Goal: Task Accomplishment & Management: Complete application form

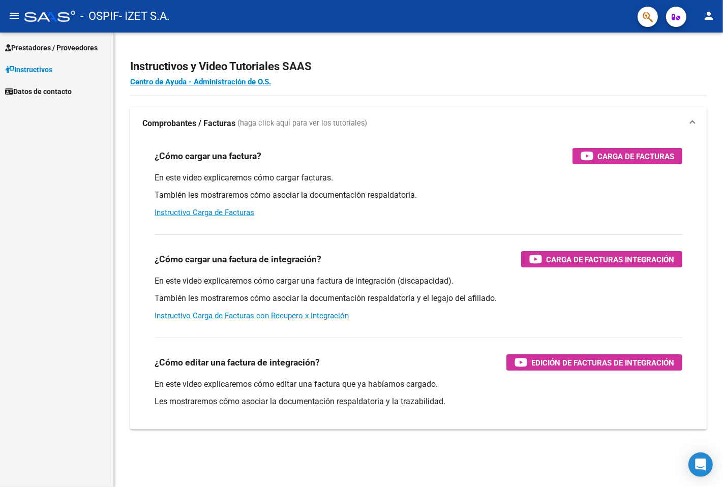
click at [47, 44] on span "Prestadores / Proveedores" at bounding box center [51, 47] width 93 height 11
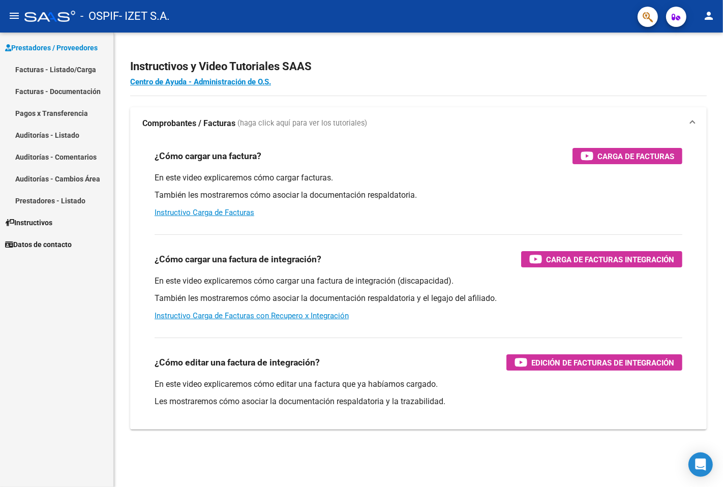
click at [53, 68] on link "Facturas - Listado/Carga" at bounding box center [56, 70] width 113 height 22
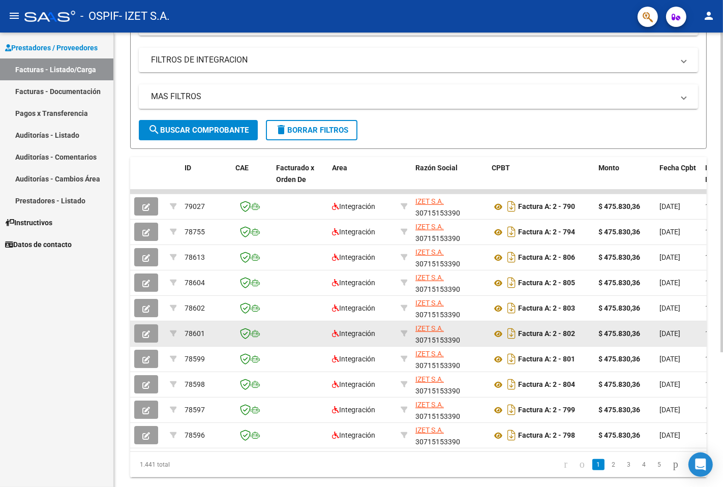
scroll to position [169, 0]
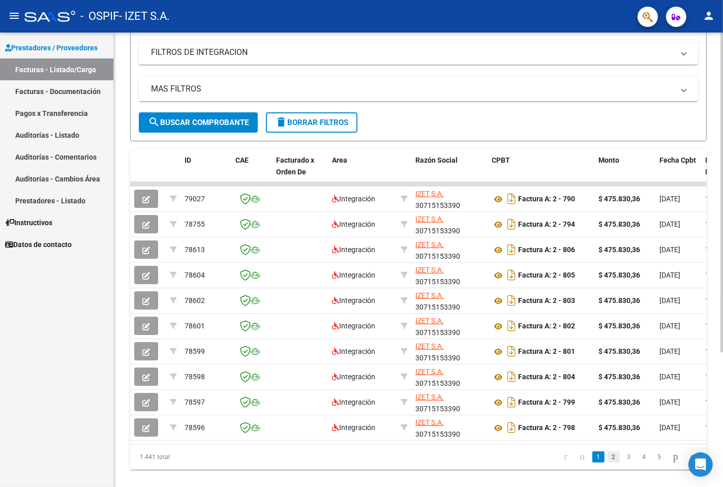
click at [608, 463] on link "2" at bounding box center [614, 457] width 12 height 11
click at [623, 463] on link "3" at bounding box center [629, 457] width 12 height 11
click at [639, 463] on link "4" at bounding box center [645, 457] width 12 height 11
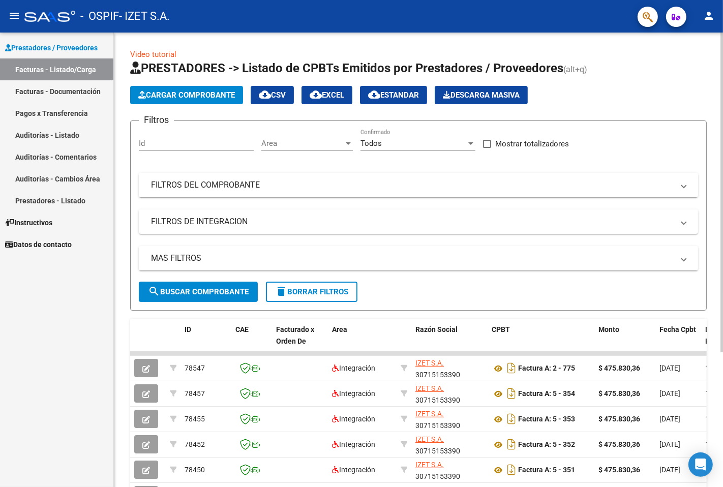
click at [204, 186] on mat-panel-title "FILTROS DEL COMPROBANTE" at bounding box center [412, 185] width 523 height 11
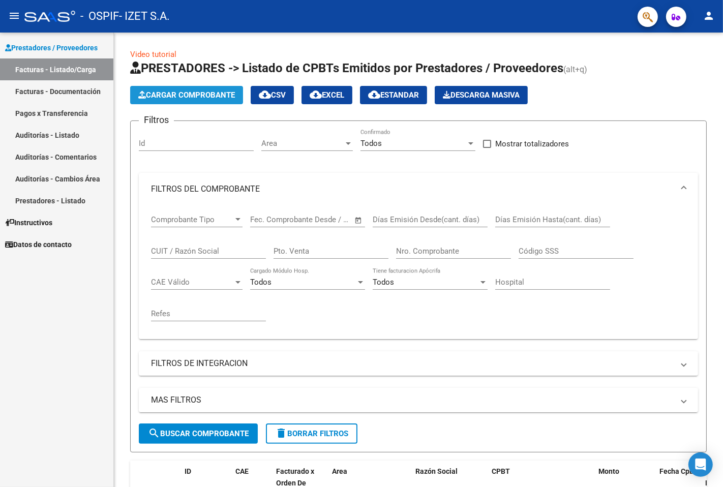
click at [202, 94] on span "Cargar Comprobante" at bounding box center [186, 95] width 97 height 9
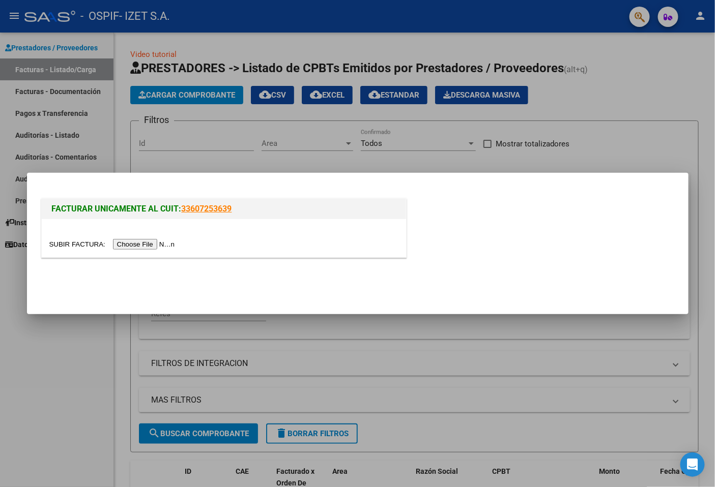
click at [88, 368] on div at bounding box center [357, 243] width 715 height 487
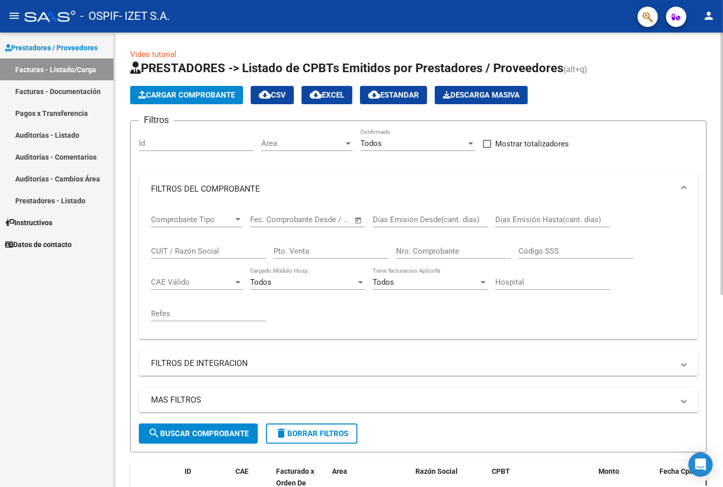
click at [190, 225] on div "Comprobante Tipo Comprobante Tipo" at bounding box center [197, 217] width 92 height 22
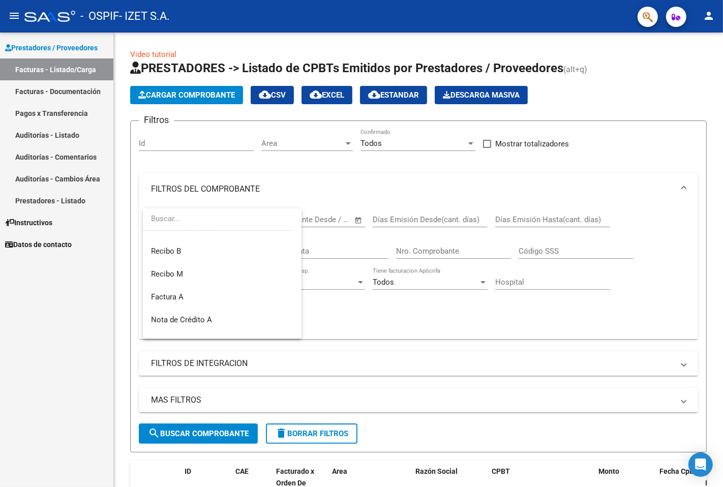
scroll to position [226, 0]
click at [206, 286] on span "Factura A" at bounding box center [222, 291] width 142 height 23
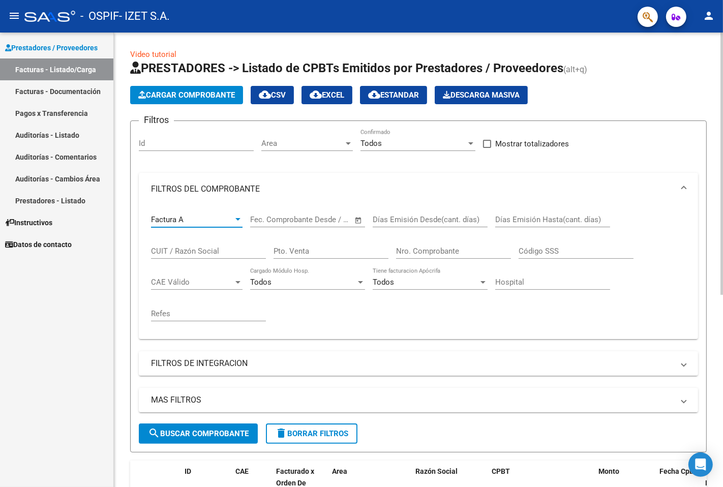
click at [298, 256] on input "Pto. Venta" at bounding box center [331, 251] width 115 height 9
type input "2"
paste input "00000775"
click at [199, 433] on span "search Buscar Comprobante" at bounding box center [198, 433] width 101 height 9
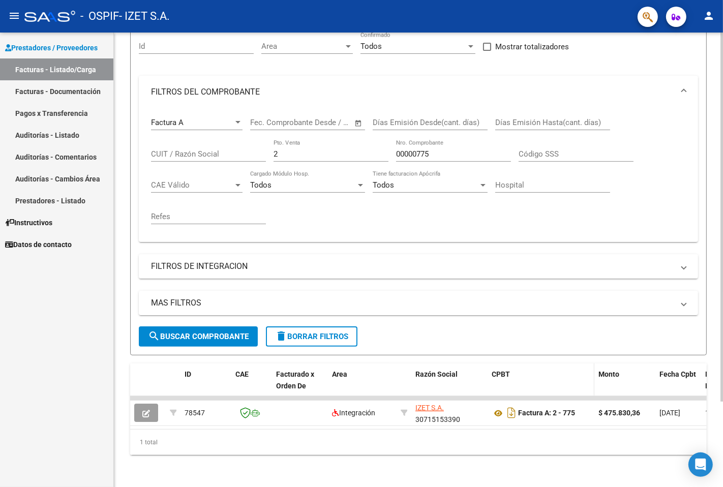
scroll to position [105, 0]
click at [440, 149] on input "00000775" at bounding box center [453, 153] width 115 height 9
drag, startPoint x: 440, startPoint y: 144, endPoint x: 380, endPoint y: 150, distance: 60.3
click at [382, 150] on div "Factura A Comprobante Tipo Start date – End date Fec. Comprobante Desde / Hasta…" at bounding box center [418, 171] width 535 height 126
drag, startPoint x: 372, startPoint y: 148, endPoint x: 367, endPoint y: 147, distance: 5.3
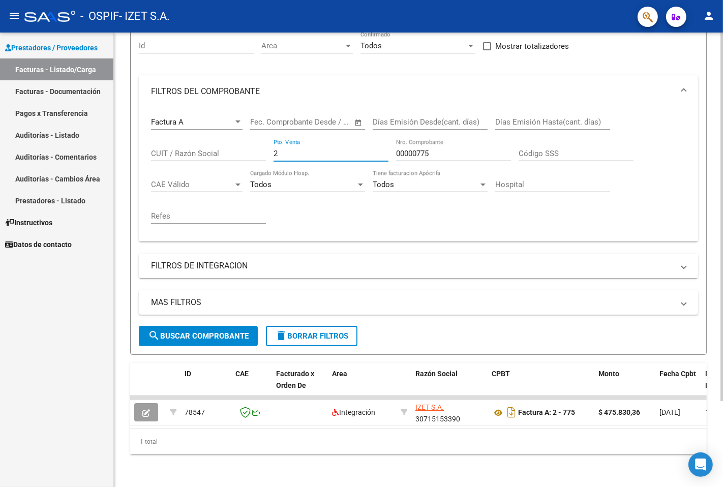
click at [367, 149] on input "2" at bounding box center [331, 153] width 115 height 9
click at [433, 149] on input "00000775" at bounding box center [453, 153] width 115 height 9
drag, startPoint x: 433, startPoint y: 143, endPoint x: 403, endPoint y: 143, distance: 30.0
click at [403, 149] on input "00000775" at bounding box center [453, 153] width 115 height 9
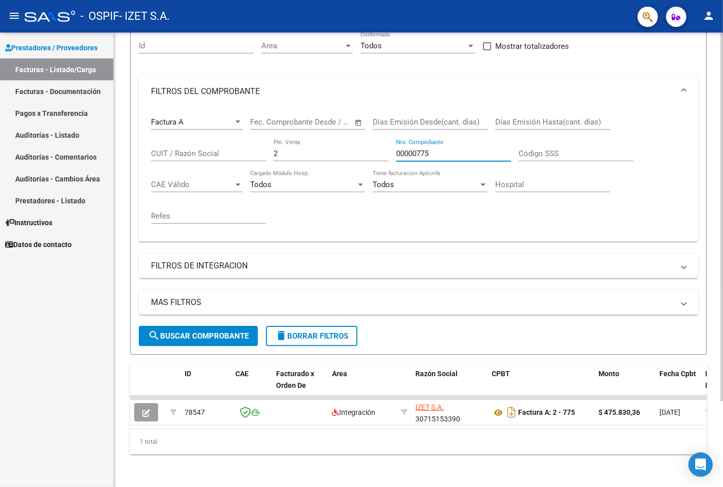
click at [403, 149] on input "00000775" at bounding box center [453, 153] width 115 height 9
click at [430, 149] on input "00000775" at bounding box center [453, 153] width 115 height 9
type input "000007"
paste input "00000776"
type input "00000776"
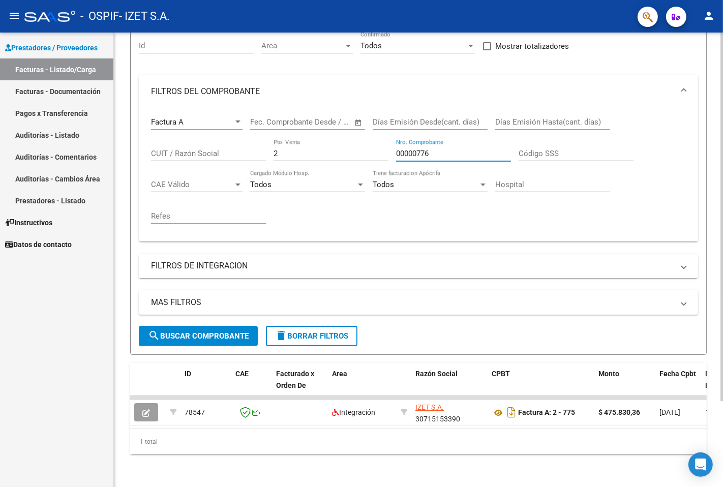
click at [198, 332] on span "search Buscar Comprobante" at bounding box center [198, 336] width 101 height 9
drag, startPoint x: 449, startPoint y: 149, endPoint x: 349, endPoint y: 133, distance: 101.4
click at [355, 135] on div "Factura A Comprobante Tipo Start date – End date Fec. Comprobante Desde / Hasta…" at bounding box center [418, 171] width 535 height 126
paste input "00000777"
type input "00000777"
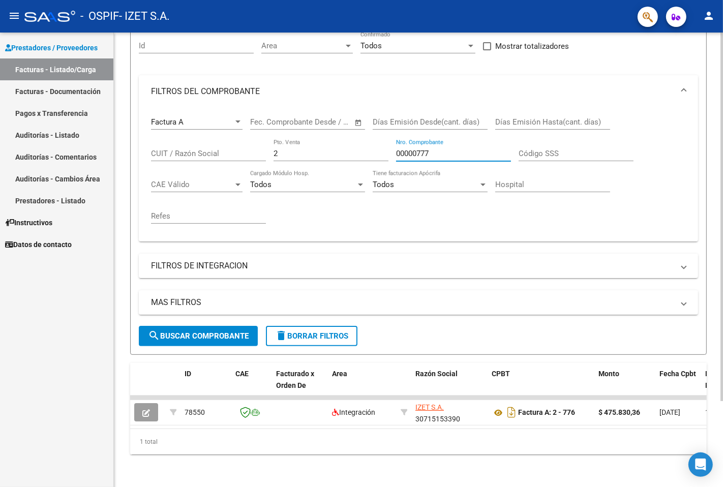
click at [219, 332] on span "search Buscar Comprobante" at bounding box center [198, 336] width 101 height 9
drag, startPoint x: 440, startPoint y: 148, endPoint x: 359, endPoint y: 141, distance: 81.2
click at [360, 141] on div "Factura A Comprobante Tipo Start date – End date Fec. Comprobante Desde / Hasta…" at bounding box center [418, 171] width 535 height 126
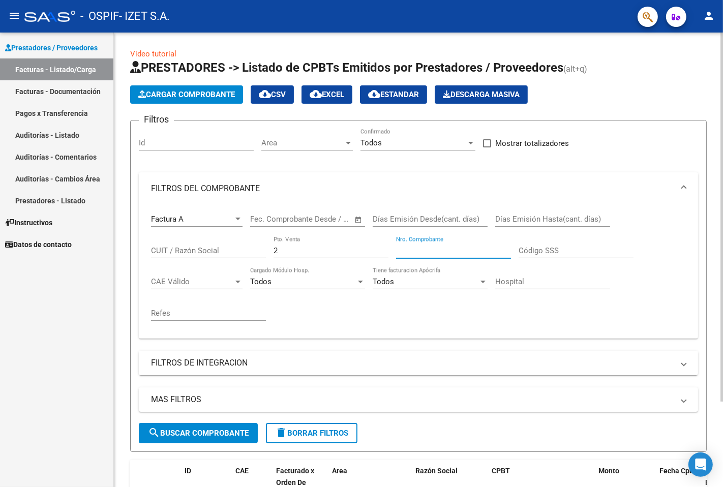
scroll to position [0, 0]
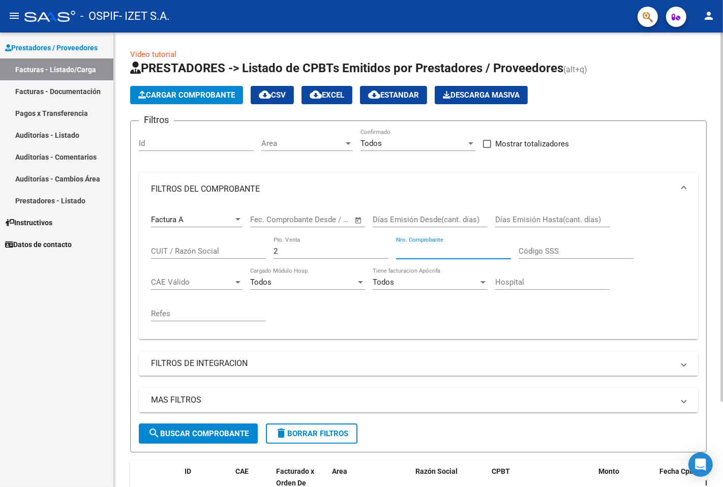
paste input "00000778"
type input "00000778"
click at [191, 438] on span "search Buscar Comprobante" at bounding box center [198, 433] width 101 height 9
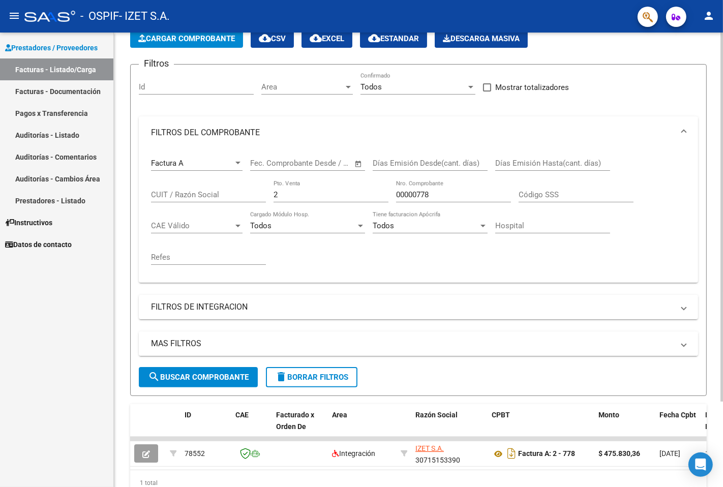
scroll to position [105, 0]
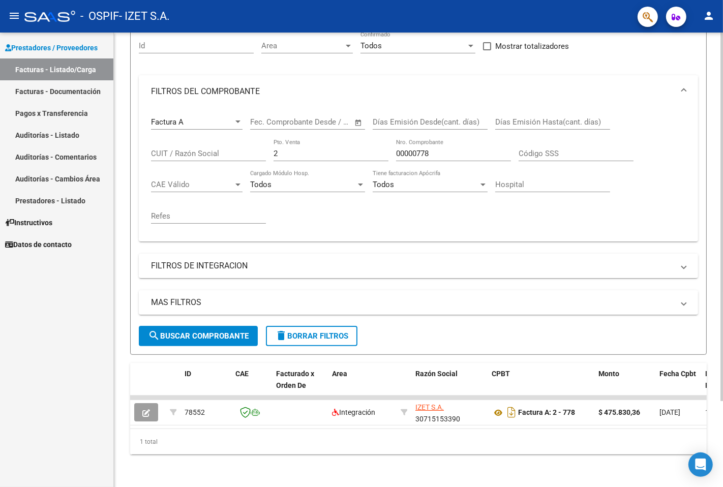
drag, startPoint x: 437, startPoint y: 148, endPoint x: 415, endPoint y: 144, distance: 21.7
click at [418, 149] on input "00000778" at bounding box center [453, 153] width 115 height 9
paste input "00000779"
type input "00000779"
click at [233, 332] on span "search Buscar Comprobante" at bounding box center [198, 336] width 101 height 9
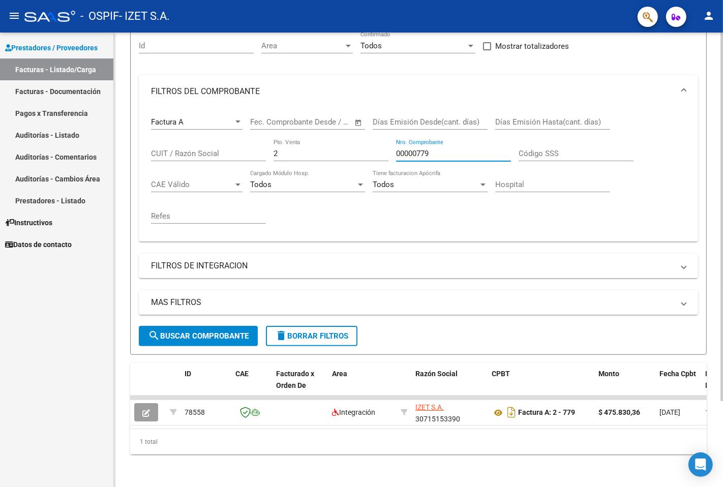
drag, startPoint x: 358, startPoint y: 134, endPoint x: 335, endPoint y: 131, distance: 23.7
click at [335, 131] on div "Factura A Comprobante Tipo Start date – End date Fec. Comprobante Desde / Hasta…" at bounding box center [418, 171] width 535 height 126
paste input "00000780"
type input "00000780"
click at [199, 342] on form "Filtros Id Area Area Todos Confirmado Mostrar totalizadores FILTROS DEL COMPROB…" at bounding box center [418, 189] width 577 height 332
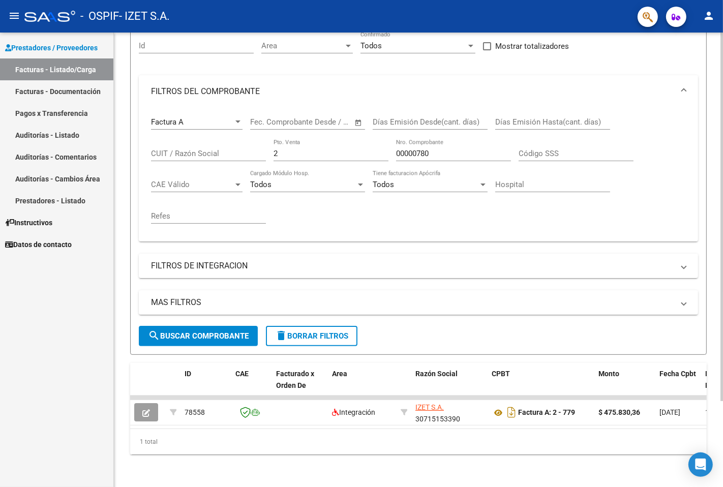
click at [210, 336] on button "search Buscar Comprobante" at bounding box center [198, 336] width 119 height 20
drag, startPoint x: 449, startPoint y: 150, endPoint x: 415, endPoint y: 150, distance: 34.1
click at [415, 150] on input "00000780" at bounding box center [453, 153] width 115 height 9
paste input "00000781"
type input "00000781"
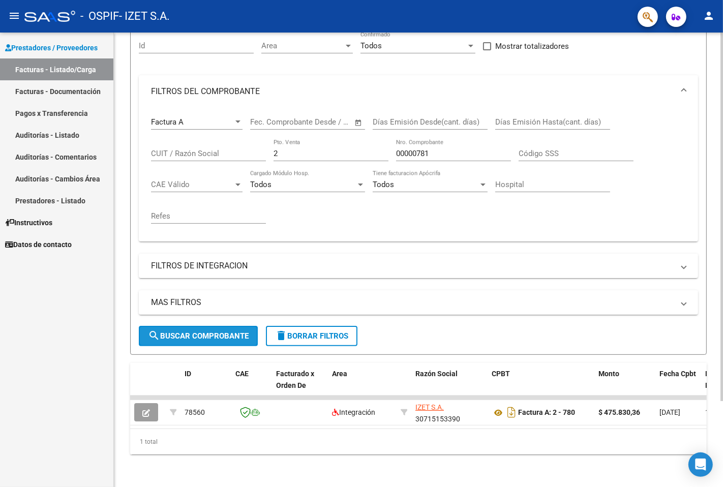
click at [205, 334] on button "search Buscar Comprobante" at bounding box center [198, 336] width 119 height 20
drag, startPoint x: 436, startPoint y: 146, endPoint x: 320, endPoint y: 139, distance: 116.7
click at [322, 139] on div "Factura A Comprobante Tipo Start date – End date Fec. Comprobante Desde / Hasta…" at bounding box center [418, 171] width 535 height 126
paste input "00000782"
type input "00000782"
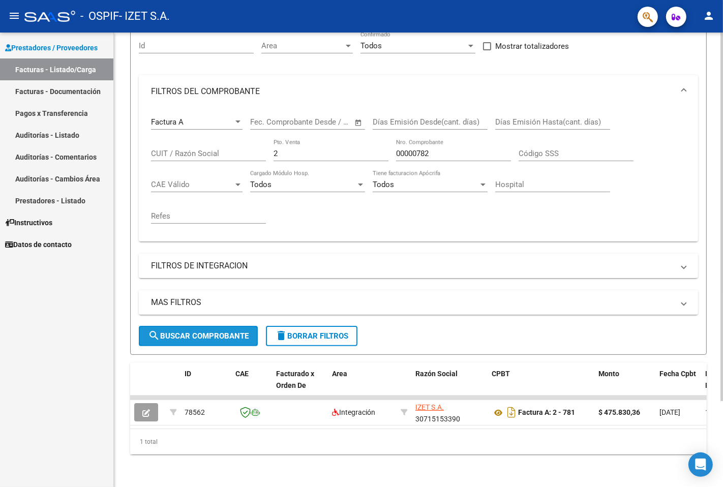
click at [218, 332] on span "search Buscar Comprobante" at bounding box center [198, 336] width 101 height 9
drag, startPoint x: 454, startPoint y: 143, endPoint x: 316, endPoint y: 122, distance: 138.9
click at [316, 122] on div "Factura A Comprobante Tipo Start date – End date Fec. Comprobante Desde / Hasta…" at bounding box center [418, 171] width 535 height 126
paste input "00000783"
click at [214, 332] on span "search Buscar Comprobante" at bounding box center [198, 336] width 101 height 9
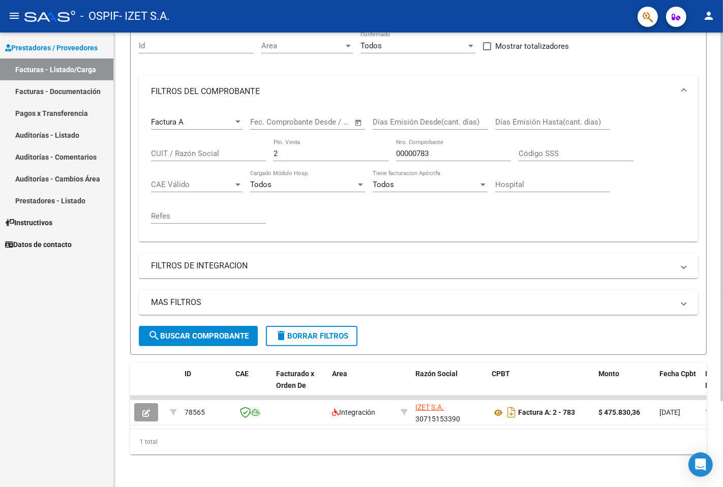
click at [440, 149] on input "00000783" at bounding box center [453, 153] width 115 height 9
type input "000007"
paste input "00000784"
click at [205, 334] on button "search Buscar Comprobante" at bounding box center [198, 336] width 119 height 20
click at [446, 149] on input "00000784" at bounding box center [453, 153] width 115 height 9
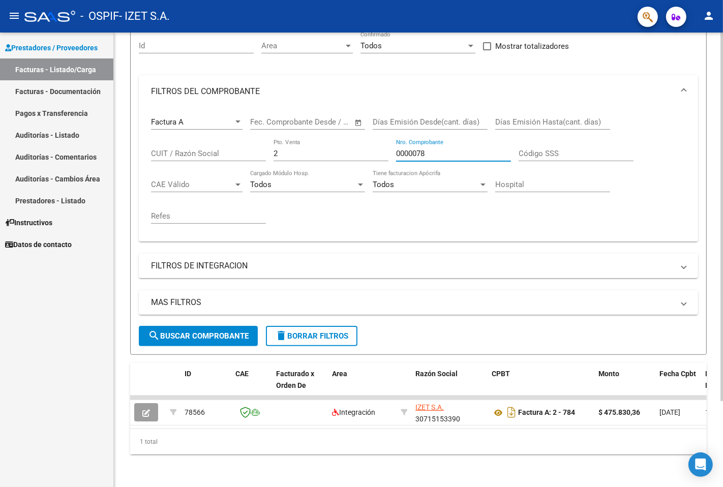
type input "000007"
paste input "00000785"
type input "00000785"
click at [227, 332] on span "search Buscar Comprobante" at bounding box center [198, 336] width 101 height 9
drag, startPoint x: 444, startPoint y: 147, endPoint x: 360, endPoint y: 140, distance: 83.7
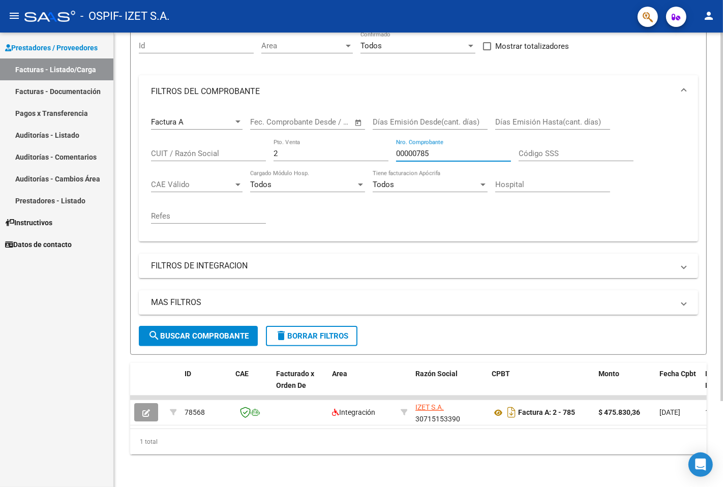
click at [363, 140] on div "Factura A Comprobante Tipo Start date – End date Fec. Comprobante Desde / Hasta…" at bounding box center [418, 171] width 535 height 126
paste input "00000786"
click at [202, 332] on span "search Buscar Comprobante" at bounding box center [198, 336] width 101 height 9
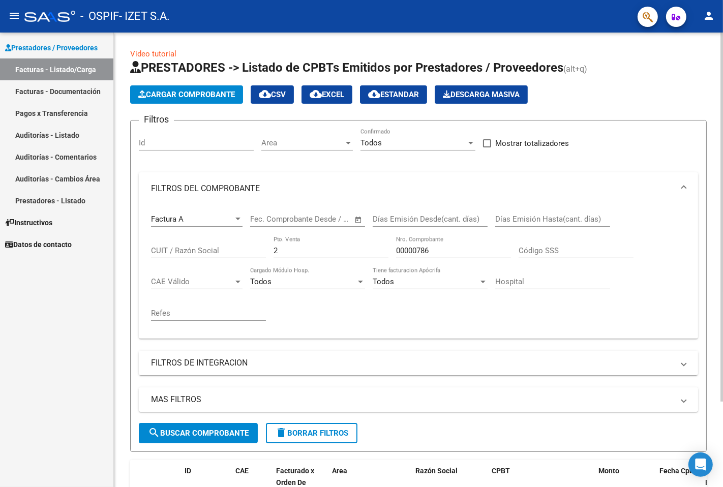
scroll to position [0, 0]
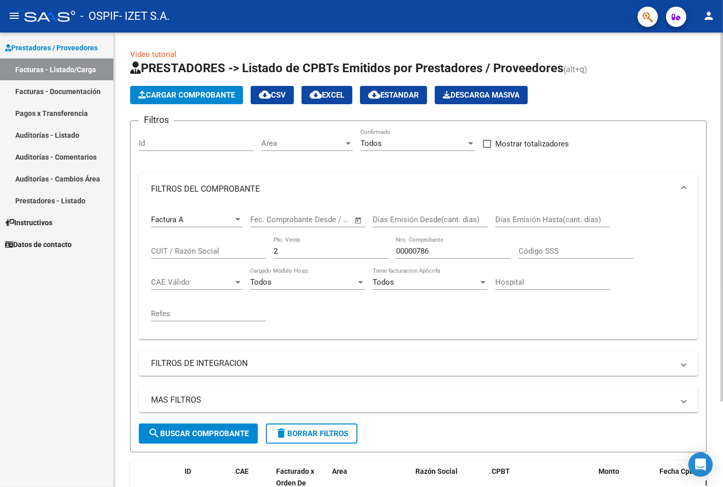
click at [452, 256] on div "00000786 Nro. Comprobante" at bounding box center [453, 248] width 115 height 22
type input "000007"
drag, startPoint x: 423, startPoint y: 246, endPoint x: 410, endPoint y: 253, distance: 14.3
paste input "00000787"
click at [222, 439] on span "search Buscar Comprobante" at bounding box center [198, 433] width 101 height 9
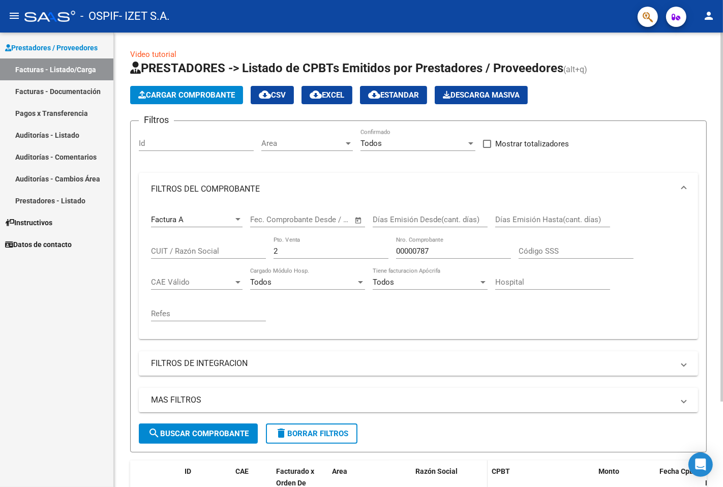
scroll to position [105, 0]
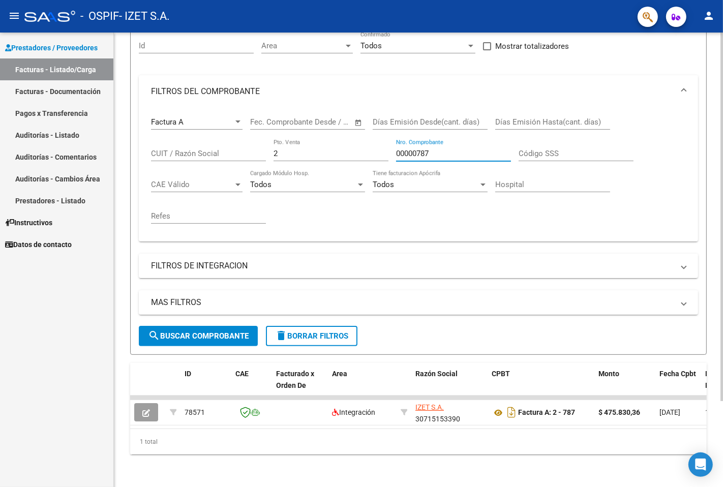
drag, startPoint x: 439, startPoint y: 148, endPoint x: 359, endPoint y: 141, distance: 80.2
click at [392, 145] on div "Factura A Comprobante Tipo Start date – End date Fec. Comprobante Desde / Hasta…" at bounding box center [418, 171] width 535 height 126
click at [369, 149] on input "2" at bounding box center [331, 153] width 115 height 9
click at [451, 149] on input "00000787" at bounding box center [453, 153] width 115 height 9
type input "000007"
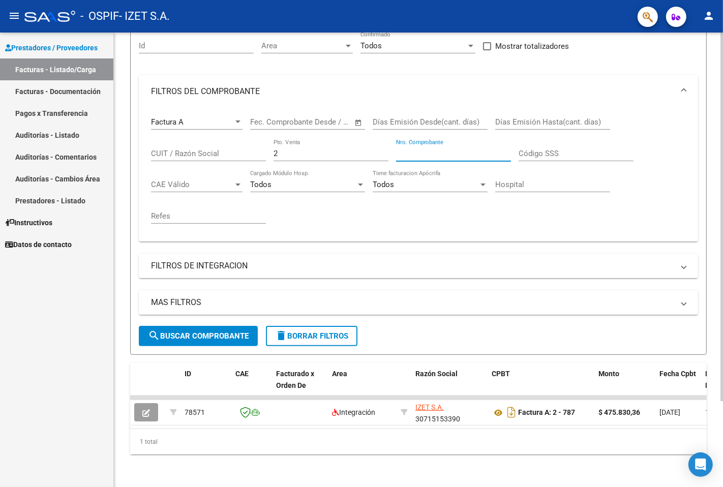
paste input "00000788"
click at [214, 332] on span "search Buscar Comprobante" at bounding box center [198, 336] width 101 height 9
drag, startPoint x: 441, startPoint y: 148, endPoint x: 308, endPoint y: 123, distance: 134.6
click at [328, 126] on div "Factura A Comprobante Tipo Start date – End date Fec. Comprobante Desde / Hasta…" at bounding box center [418, 171] width 535 height 126
click at [292, 121] on div "Start date – End date Fec. Comprobante Desde / Hasta" at bounding box center [307, 124] width 115 height 32
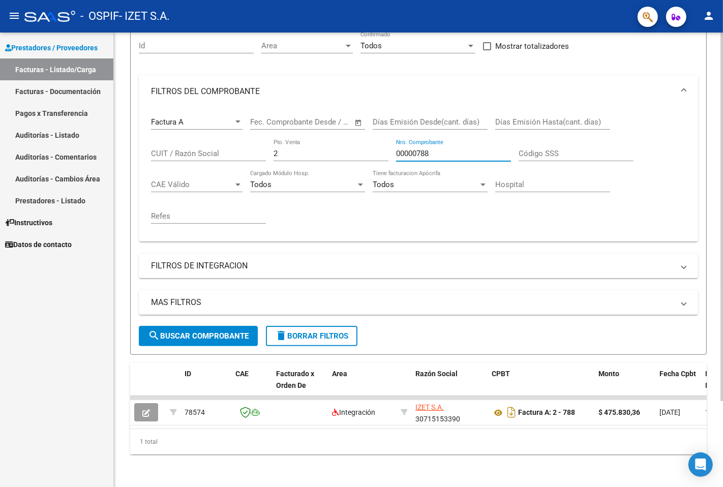
click at [446, 149] on input "00000788" at bounding box center [453, 153] width 115 height 9
type input "000007"
paste input "00000789"
type input "00000789"
click at [218, 332] on span "search Buscar Comprobante" at bounding box center [198, 336] width 101 height 9
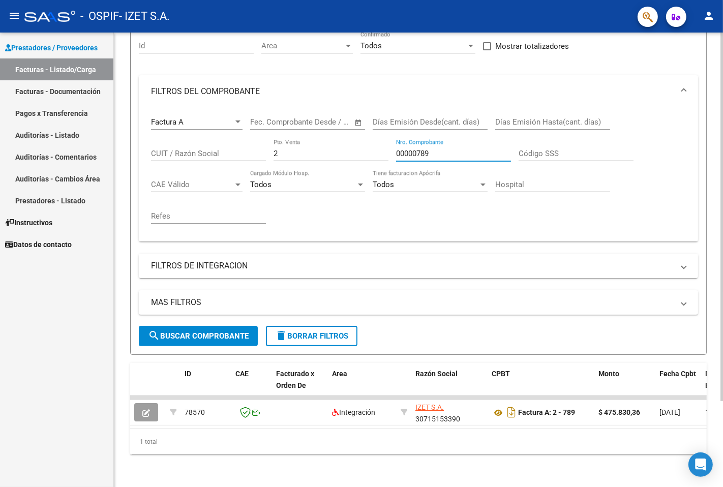
drag, startPoint x: 439, startPoint y: 141, endPoint x: 316, endPoint y: 126, distance: 123.1
click at [318, 127] on div "Factura A Comprobante Tipo Start date – End date Fec. Comprobante Desde / Hasta…" at bounding box center [418, 171] width 535 height 126
paste input "00000790"
type input "00000790"
click at [186, 335] on button "search Buscar Comprobante" at bounding box center [198, 336] width 119 height 20
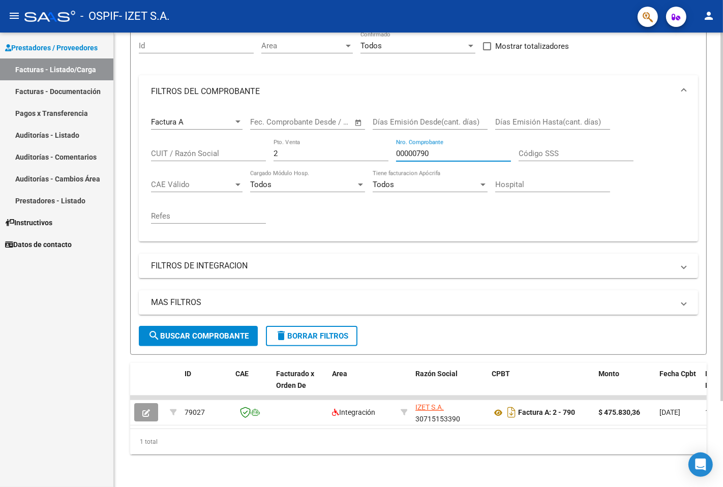
drag, startPoint x: 430, startPoint y: 148, endPoint x: 353, endPoint y: 134, distance: 79.0
click at [353, 134] on div "Factura A Comprobante Tipo Start date – End date Fec. Comprobante Desde / Hasta…" at bounding box center [418, 171] width 535 height 126
paste input "00000791"
type input "00000791"
click at [188, 332] on span "search Buscar Comprobante" at bounding box center [198, 336] width 101 height 9
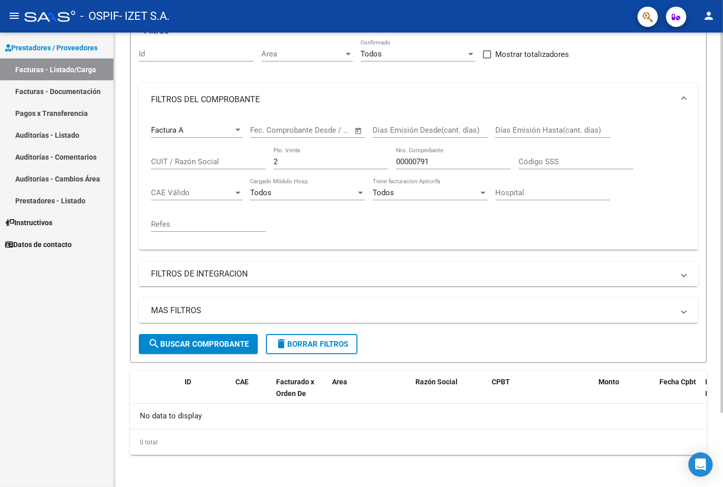
scroll to position [89, 0]
click at [231, 344] on span "search Buscar Comprobante" at bounding box center [198, 344] width 101 height 9
drag, startPoint x: 443, startPoint y: 161, endPoint x: 344, endPoint y: 155, distance: 99.4
click at [344, 158] on div "Factura A Comprobante Tipo Start date – End date Fec. Comprobante Desde / Hasta…" at bounding box center [418, 180] width 535 height 126
paste input "00000791"
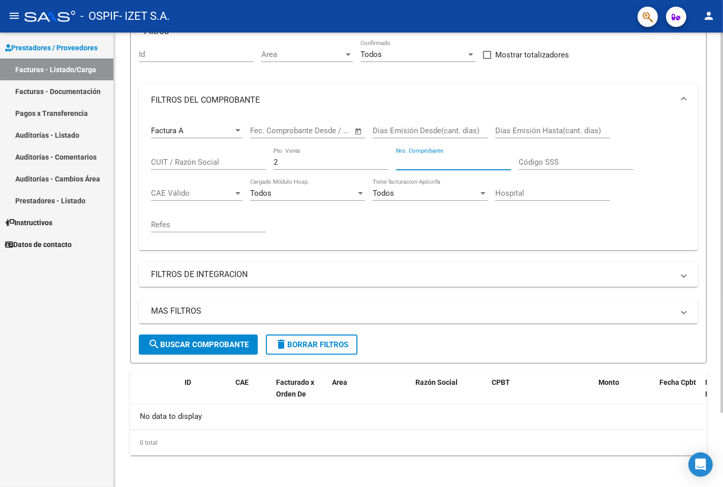
type input "00000791"
click at [461, 237] on div "Factura A Comprobante Tipo Start date – End date Fec. Comprobante Desde / Hasta…" at bounding box center [418, 180] width 535 height 126
click at [196, 349] on span "search Buscar Comprobante" at bounding box center [198, 344] width 101 height 9
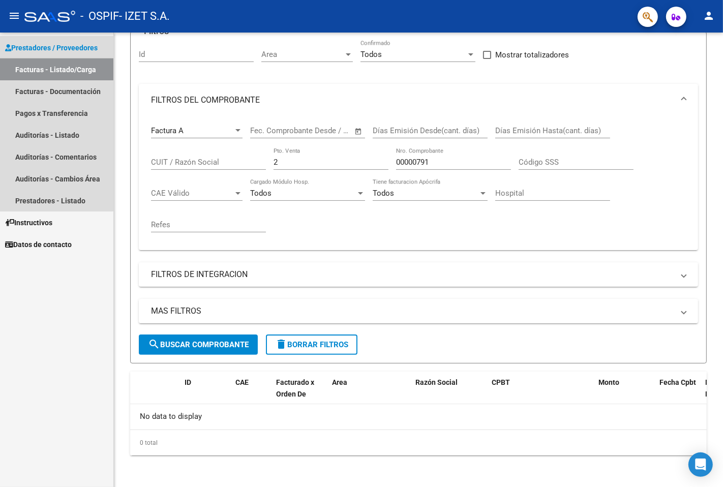
click at [51, 69] on link "Facturas - Listado/Carga" at bounding box center [56, 70] width 113 height 22
click at [72, 47] on span "Prestadores / Proveedores" at bounding box center [51, 47] width 93 height 11
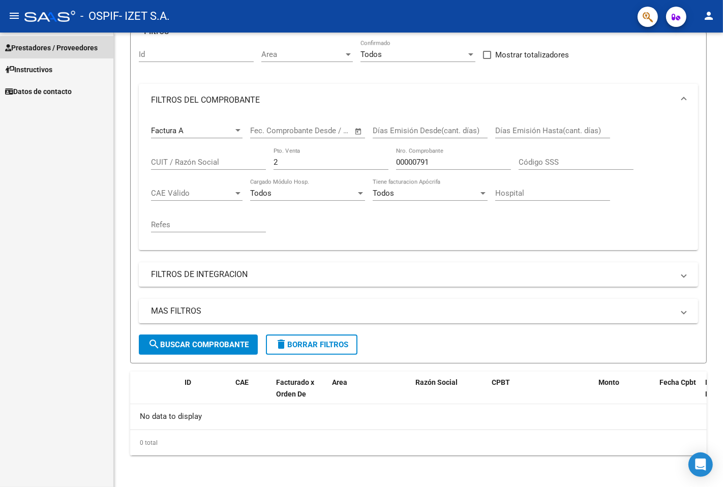
click at [70, 47] on span "Prestadores / Proveedores" at bounding box center [51, 47] width 93 height 11
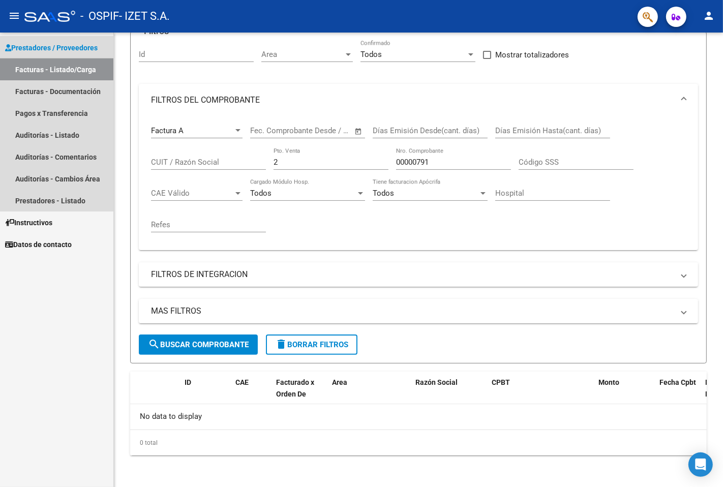
click at [68, 67] on link "Facturas - Listado/Carga" at bounding box center [56, 70] width 113 height 22
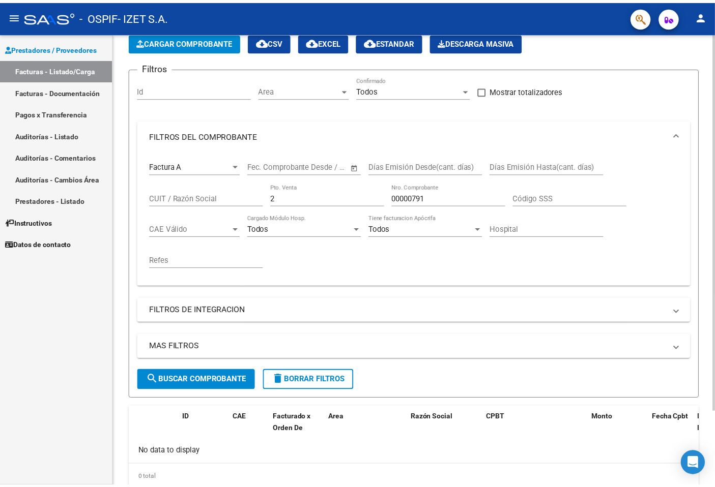
scroll to position [0, 0]
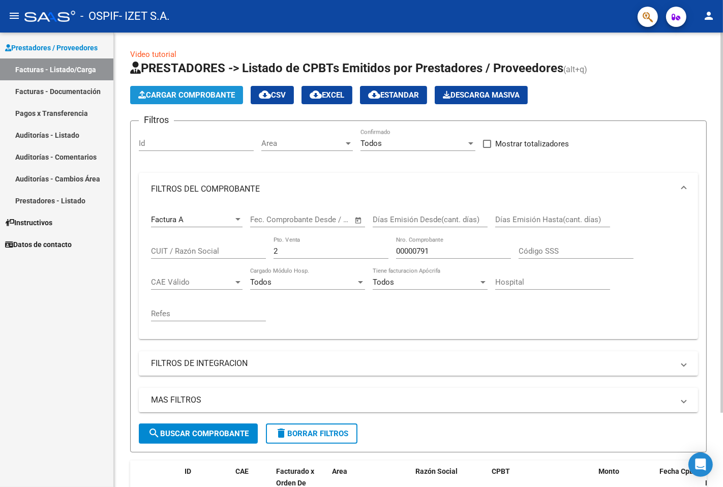
click at [206, 100] on button "Cargar Comprobante" at bounding box center [186, 95] width 113 height 18
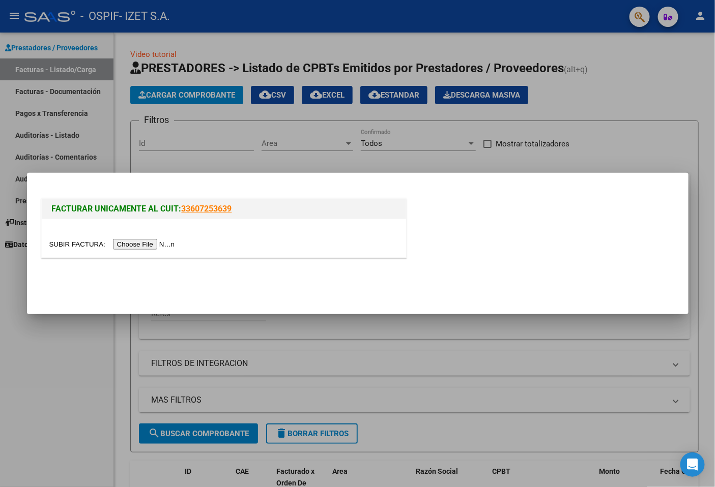
click at [139, 248] on input "file" at bounding box center [113, 244] width 129 height 11
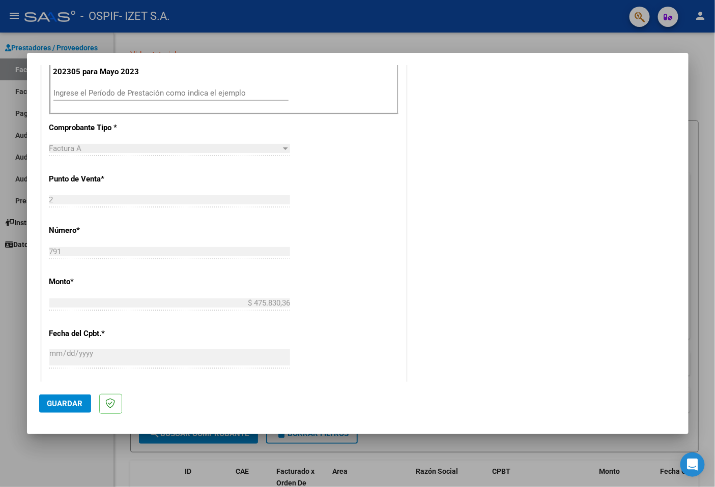
scroll to position [339, 0]
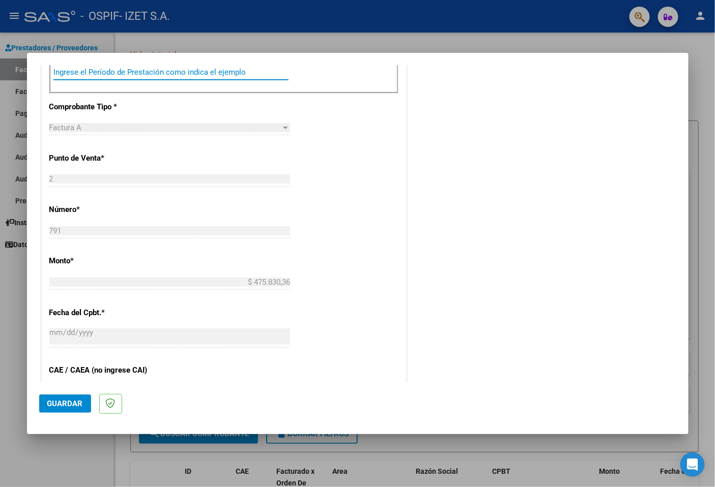
click at [89, 73] on input "Ingrese el Período de Prestación como indica el ejemplo" at bounding box center [170, 72] width 235 height 9
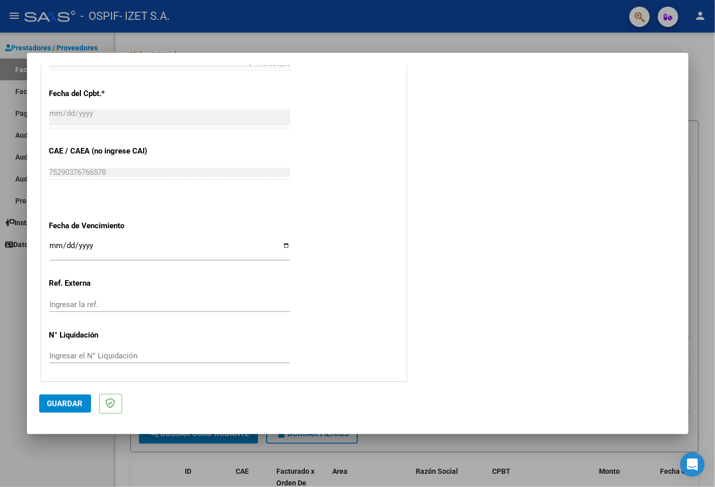
scroll to position [559, 0]
type input "202507"
click at [67, 410] on button "Guardar" at bounding box center [65, 404] width 52 height 18
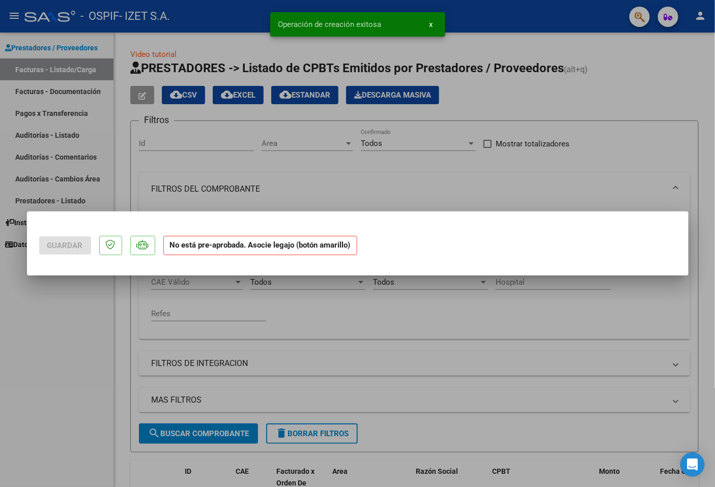
scroll to position [0, 0]
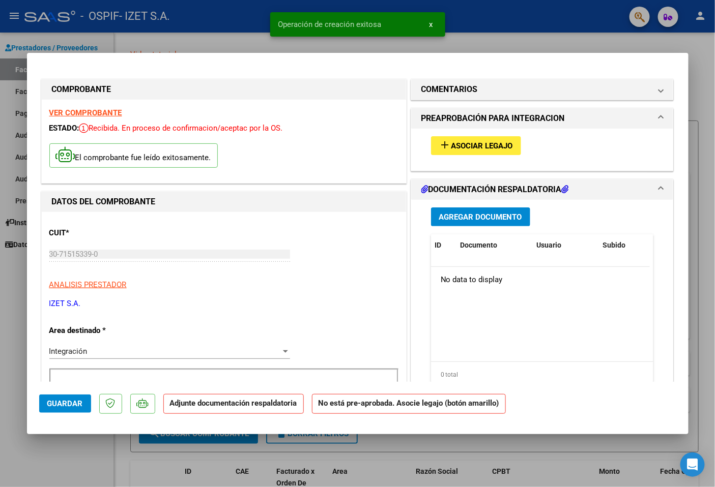
click at [477, 136] on button "add Asociar Legajo" at bounding box center [476, 145] width 90 height 19
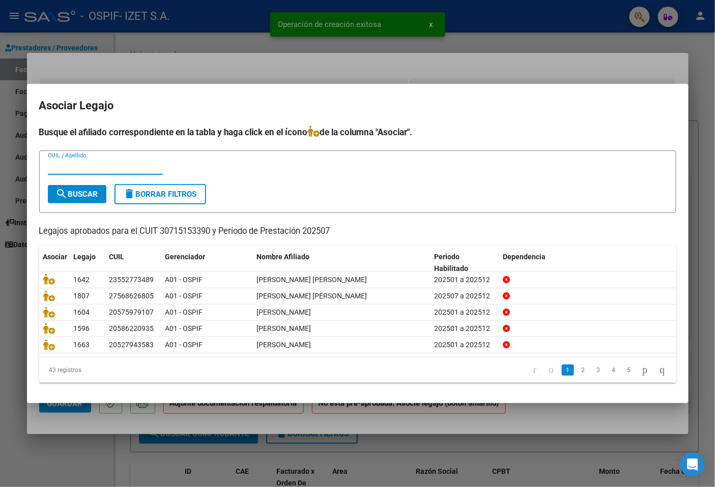
click at [86, 166] on input "CUIL / Apellido" at bounding box center [105, 166] width 115 height 9
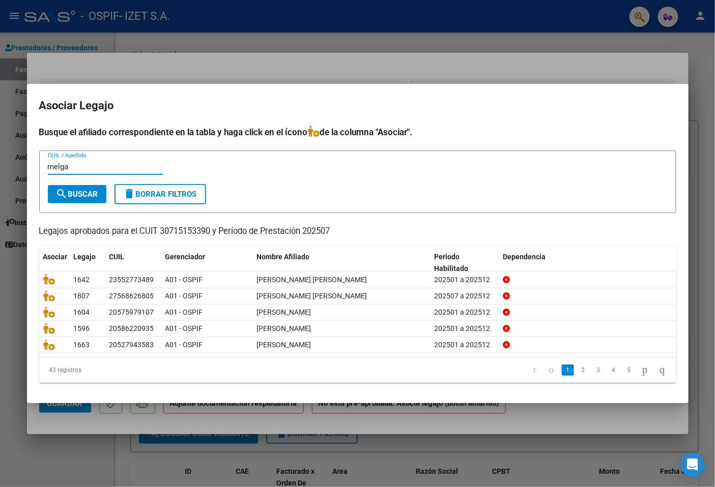
type input "melga"
click at [94, 201] on button "search Buscar" at bounding box center [77, 194] width 59 height 18
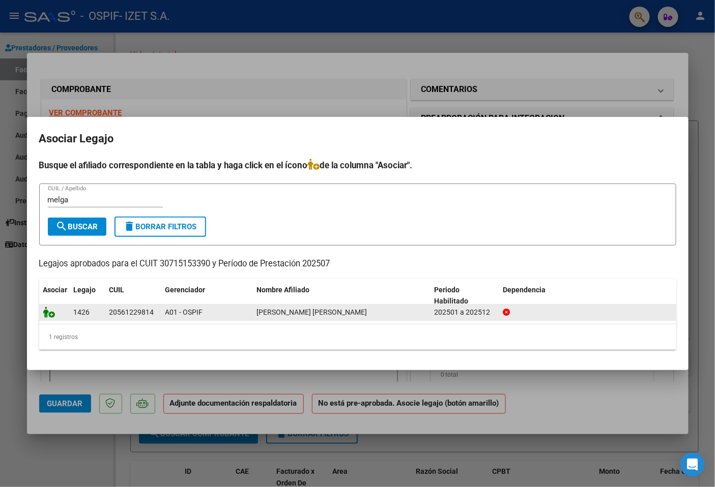
click at [54, 317] on div at bounding box center [54, 313] width 22 height 12
click at [53, 316] on icon at bounding box center [49, 312] width 12 height 11
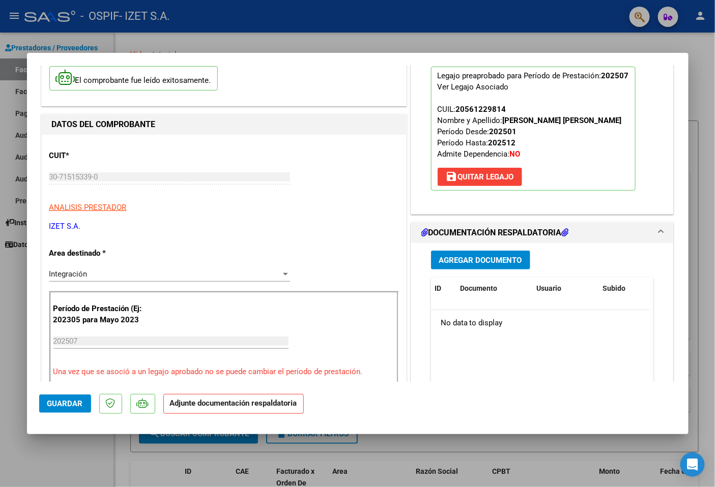
scroll to position [113, 0]
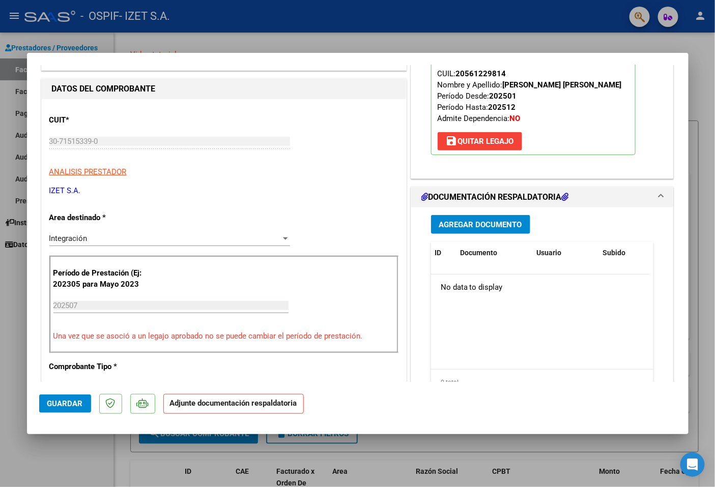
click at [485, 225] on span "Agregar Documento" at bounding box center [480, 224] width 83 height 9
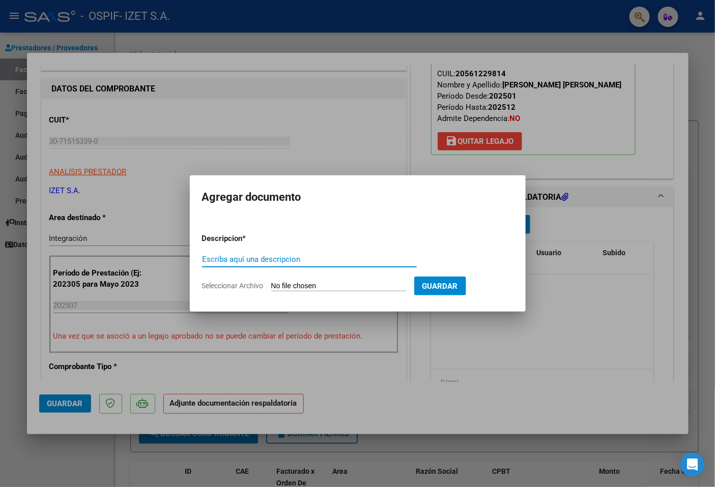
click at [262, 258] on input "Escriba aquí una descripcion" at bounding box center [309, 259] width 215 height 9
type input "auto"
click at [324, 290] on input "Seleccionar Archivo" at bounding box center [338, 287] width 135 height 10
type input "C:\fakepath\56122981_MELGAREJO_5_202503271119440.pdf"
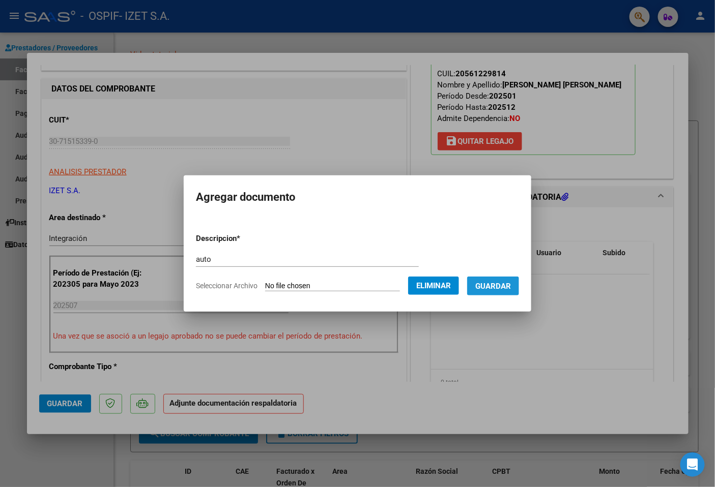
click at [494, 287] on span "Guardar" at bounding box center [493, 286] width 36 height 9
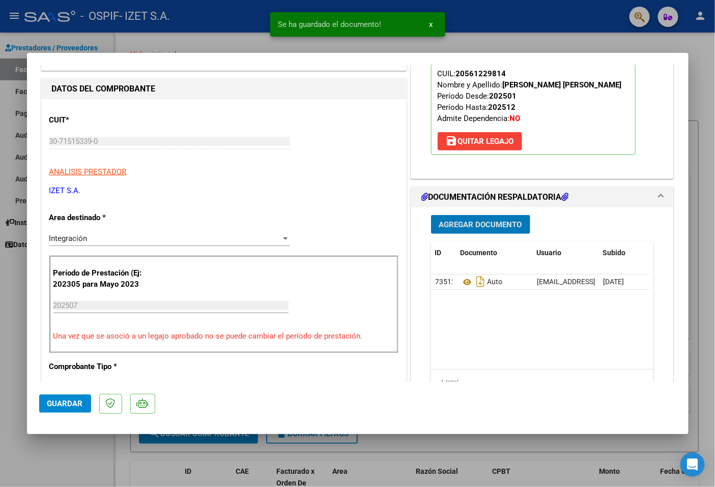
click at [482, 220] on span "Agregar Documento" at bounding box center [480, 224] width 83 height 9
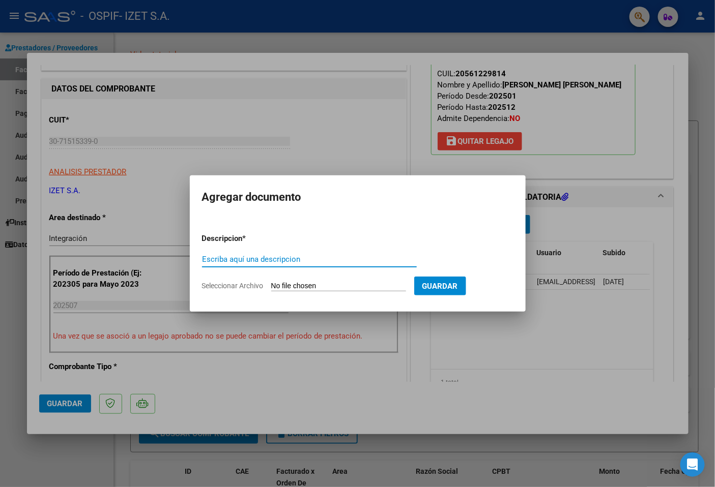
click at [243, 257] on input "Escriba aquí una descripcion" at bounding box center [309, 259] width 215 height 9
type input "asistencia"
click at [354, 288] on input "Seleccionar Archivo" at bounding box center [338, 287] width 135 height 10
type input "C:\fakepath\PLANILLA_56122981_MELGAREJO_202508061236350.pdf"
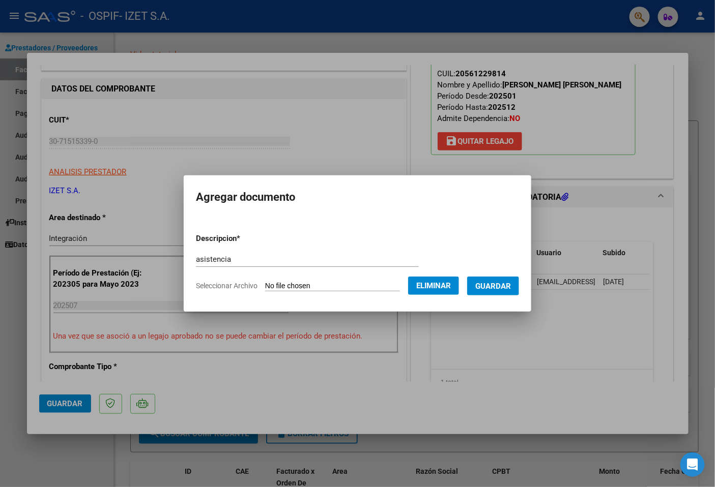
click at [500, 289] on span "Guardar" at bounding box center [493, 286] width 36 height 9
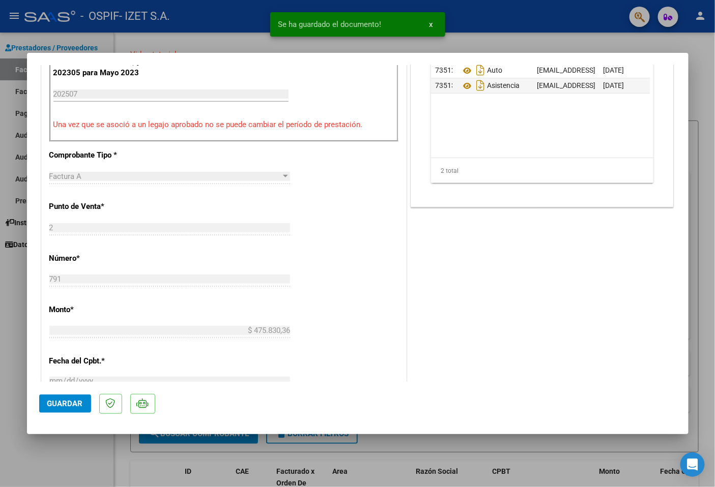
scroll to position [395, 0]
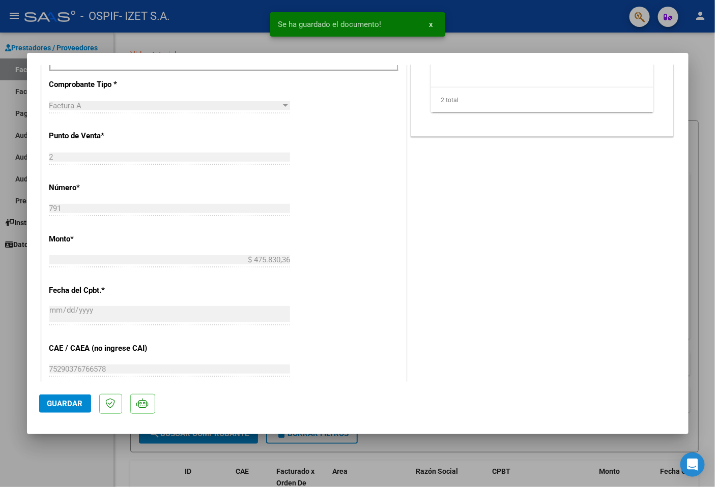
click at [72, 403] on span "Guardar" at bounding box center [65, 403] width 36 height 9
click at [84, 462] on div at bounding box center [357, 243] width 715 height 487
type input "$ 0,00"
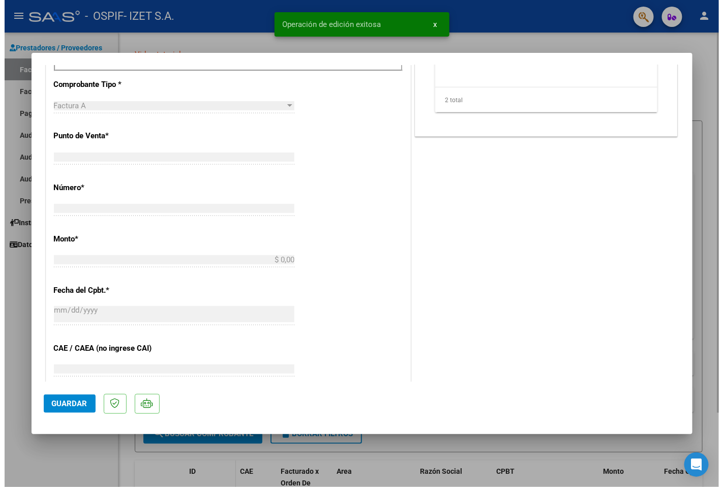
scroll to position [375, 0]
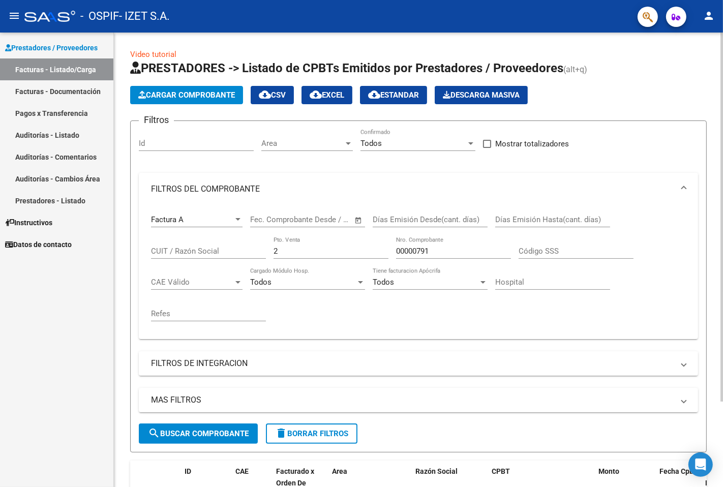
click at [183, 429] on span "search Buscar Comprobante" at bounding box center [198, 433] width 101 height 9
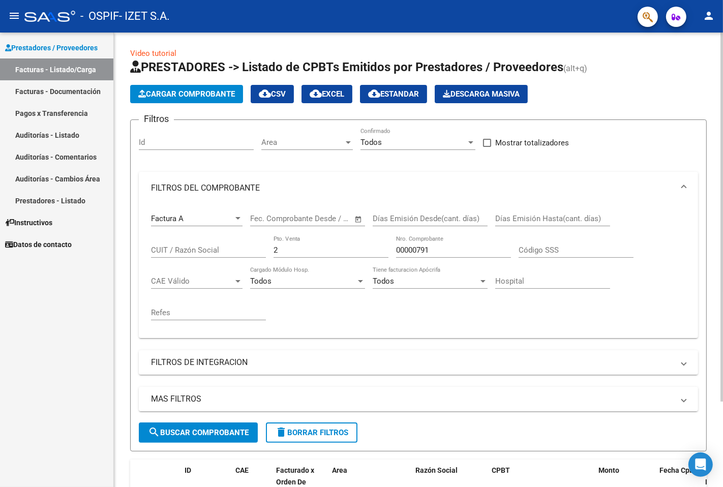
scroll to position [0, 0]
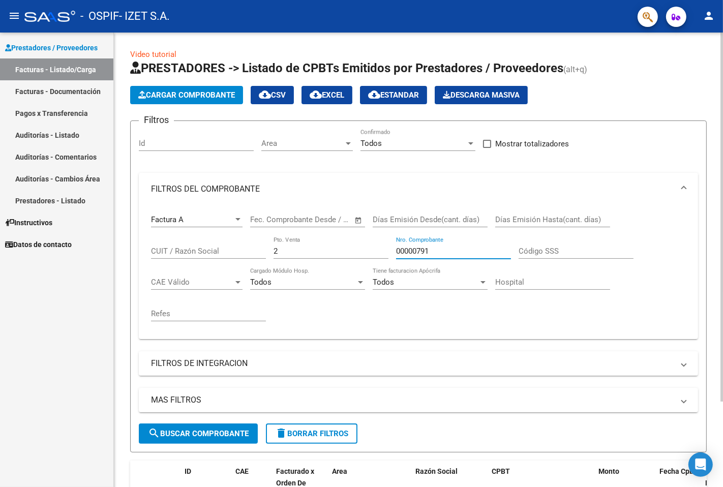
drag, startPoint x: 441, startPoint y: 252, endPoint x: 362, endPoint y: 245, distance: 79.2
click at [362, 245] on div "Factura A Comprobante Tipo Start date – End date Fec. Comprobante Desde / Hasta…" at bounding box center [418, 269] width 535 height 126
paste input "00000792"
type input "00000792"
drag, startPoint x: 443, startPoint y: 256, endPoint x: 393, endPoint y: 250, distance: 49.7
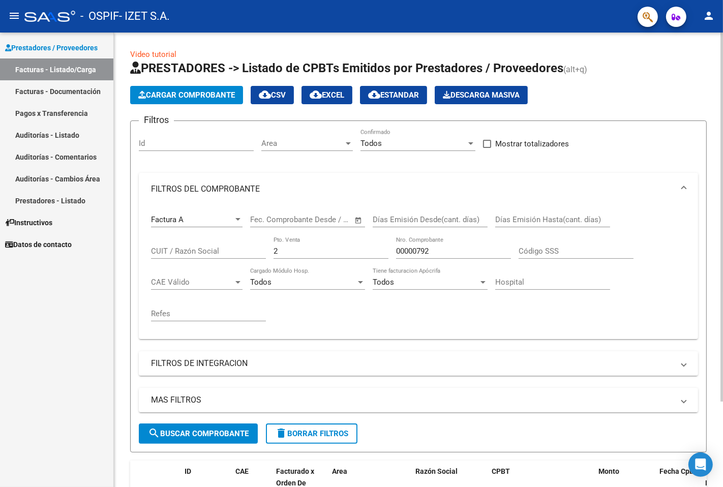
click at [393, 250] on div "Factura A Comprobante Tipo Start date – End date Fec. Comprobante Desde / Hasta…" at bounding box center [418, 269] width 535 height 126
drag, startPoint x: 428, startPoint y: 252, endPoint x: 444, endPoint y: 254, distance: 15.4
click at [429, 252] on input "00000792" at bounding box center [453, 251] width 115 height 9
click at [327, 251] on input "200000792" at bounding box center [331, 251] width 115 height 9
click at [326, 251] on input "200000792" at bounding box center [331, 251] width 115 height 9
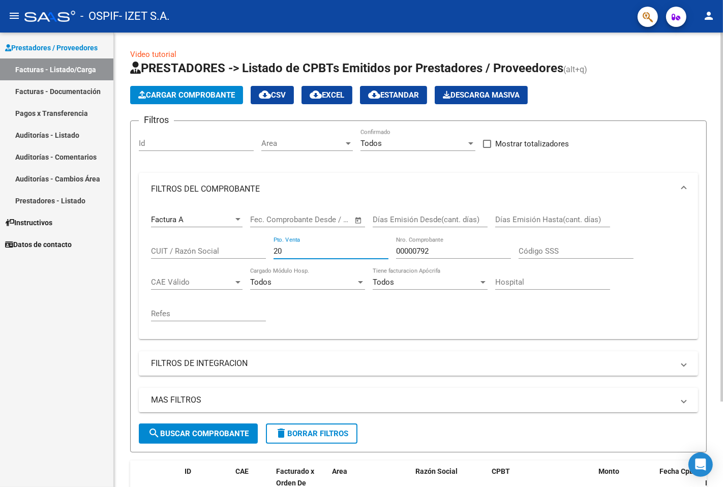
type input "2"
click at [447, 254] on input "00000792" at bounding box center [453, 251] width 115 height 9
type input "000007"
drag, startPoint x: 398, startPoint y: 242, endPoint x: 421, endPoint y: 286, distance: 49.8
click at [427, 304] on div "Factura A Comprobante Tipo Start date – End date Fec. Comprobante Desde / Hasta…" at bounding box center [418, 269] width 535 height 126
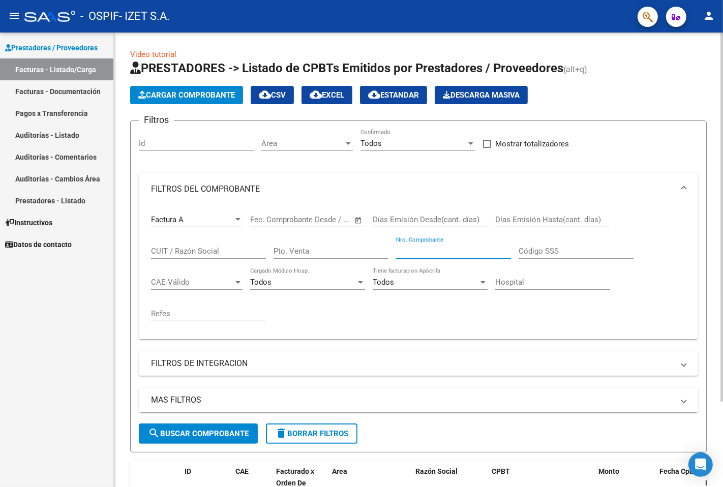
paste input "00000793"
type input "00000793"
click at [205, 433] on span "search Buscar Comprobante" at bounding box center [198, 433] width 101 height 9
drag, startPoint x: 436, startPoint y: 253, endPoint x: 334, endPoint y: 249, distance: 101.8
click at [334, 249] on div "Factura A Comprobante Tipo Start date – End date Fec. Comprobante Desde / Hasta…" at bounding box center [418, 269] width 535 height 126
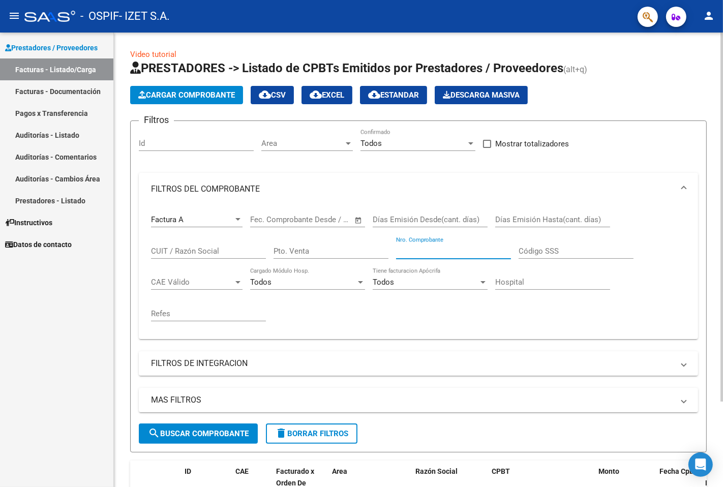
paste input "00000794"
click at [236, 430] on span "search Buscar Comprobante" at bounding box center [198, 433] width 101 height 9
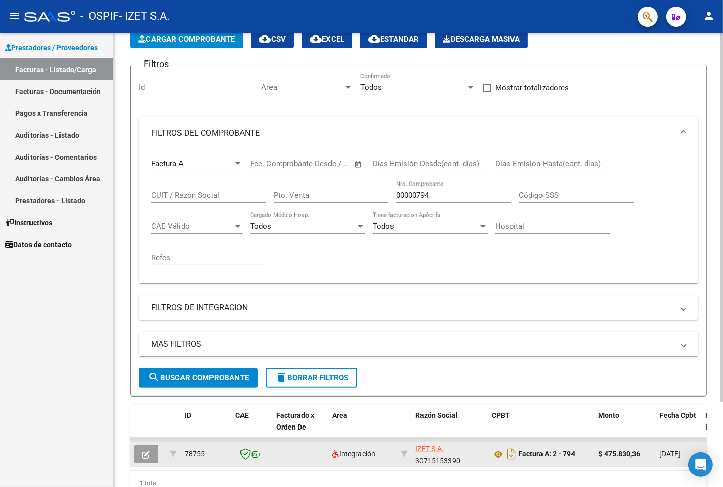
scroll to position [105, 0]
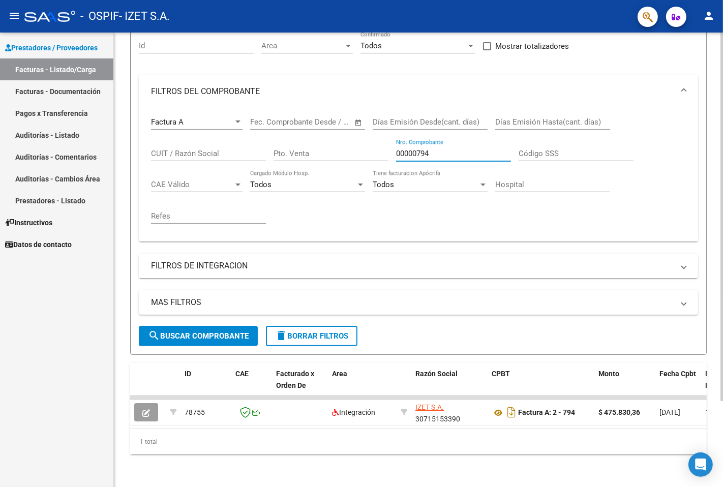
drag, startPoint x: 436, startPoint y: 145, endPoint x: 336, endPoint y: 130, distance: 100.4
click at [336, 130] on div "Factura A Comprobante Tipo Start date – End date Fec. Comprobante Desde / Hasta…" at bounding box center [418, 171] width 535 height 126
click at [336, 130] on div "Start date – End date Fec. Comprobante Desde / Hasta" at bounding box center [307, 124] width 115 height 32
click at [441, 149] on input "00000794" at bounding box center [453, 153] width 115 height 9
type input "000007"
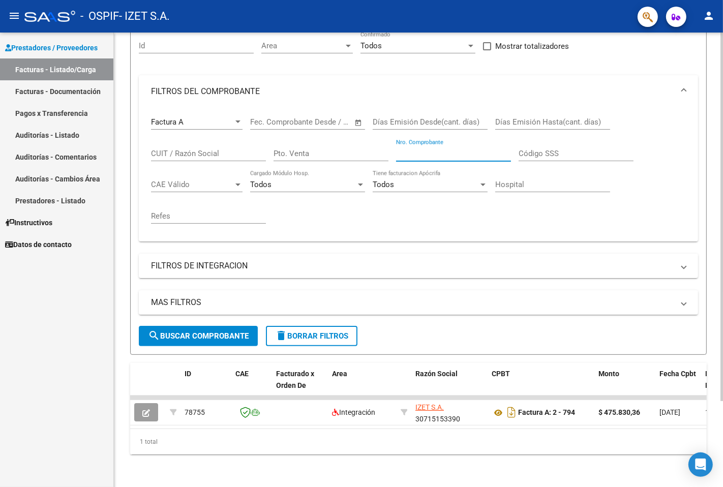
paste input "00000795"
type input "00000795"
click at [176, 334] on button "search Buscar Comprobante" at bounding box center [198, 336] width 119 height 20
drag, startPoint x: 433, startPoint y: 148, endPoint x: 328, endPoint y: 133, distance: 106.9
click at [328, 133] on div "Factura A Comprobante Tipo Start date – End date Fec. Comprobante Desde / Hasta…" at bounding box center [418, 171] width 535 height 126
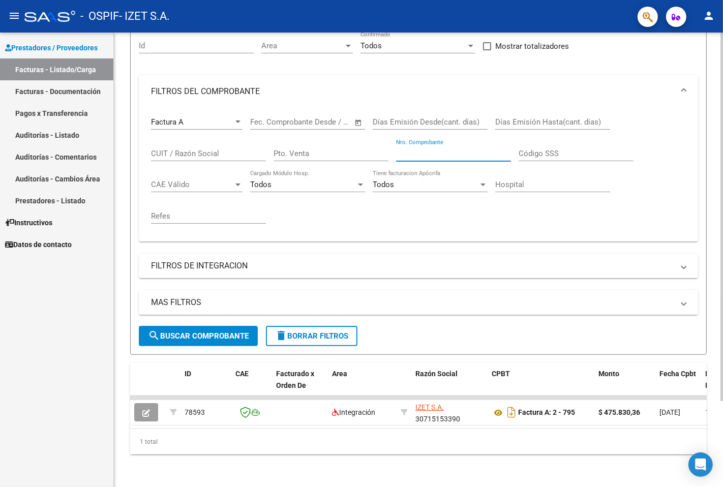
paste input "00000796"
type input "00000796"
click at [196, 332] on span "search Buscar Comprobante" at bounding box center [198, 336] width 101 height 9
drag, startPoint x: 433, startPoint y: 149, endPoint x: 364, endPoint y: 145, distance: 68.8
click at [364, 145] on div "Factura A Comprobante Tipo Start date – End date Fec. Comprobante Desde / Hasta…" at bounding box center [418, 171] width 535 height 126
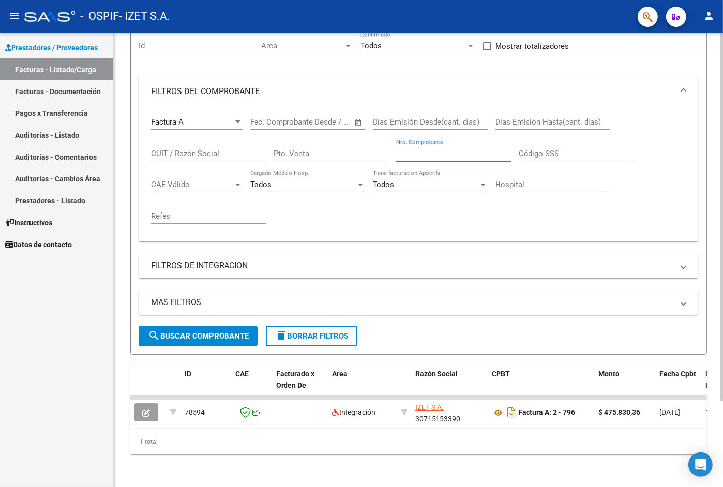
paste input "00000797"
type input "00000797"
click at [236, 333] on button "search Buscar Comprobante" at bounding box center [198, 336] width 119 height 20
drag, startPoint x: 442, startPoint y: 145, endPoint x: 338, endPoint y: 129, distance: 105.0
click at [338, 129] on div "Factura A Comprobante Tipo Start date – End date Fec. Comprobante Desde / Hasta…" at bounding box center [418, 171] width 535 height 126
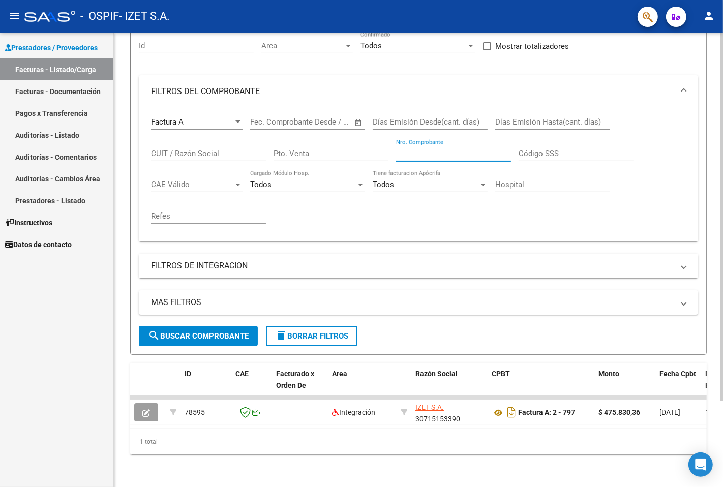
paste input "00000798"
type input "00000798"
click at [210, 332] on span "search Buscar Comprobante" at bounding box center [198, 336] width 101 height 9
drag, startPoint x: 438, startPoint y: 147, endPoint x: 348, endPoint y: 126, distance: 92.4
click at [348, 126] on div "Factura A Comprobante Tipo Start date – End date Fec. Comprobante Desde / Hasta…" at bounding box center [418, 171] width 535 height 126
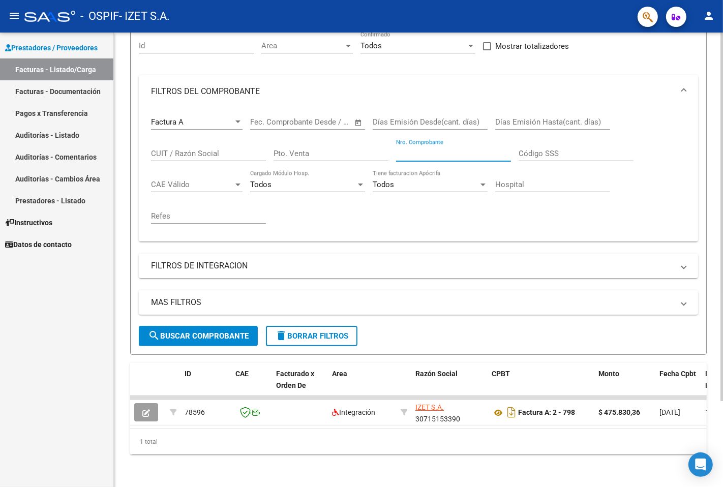
paste input "00000799"
type input "00000799"
click at [209, 332] on span "search Buscar Comprobante" at bounding box center [198, 336] width 101 height 9
drag, startPoint x: 438, startPoint y: 144, endPoint x: 305, endPoint y: 120, distance: 134.9
click at [310, 121] on div "Factura A Comprobante Tipo Start date – End date Fec. Comprobante Desde / Hasta…" at bounding box center [418, 171] width 535 height 126
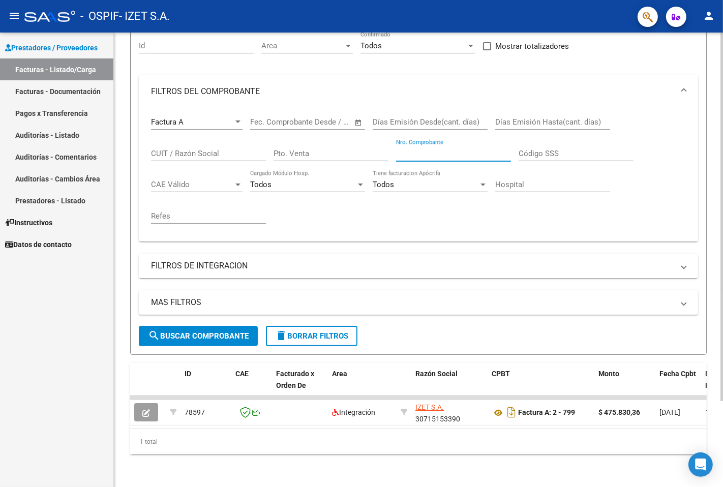
paste input "00000800"
type input "00000800"
click at [206, 332] on span "search Buscar Comprobante" at bounding box center [198, 336] width 101 height 9
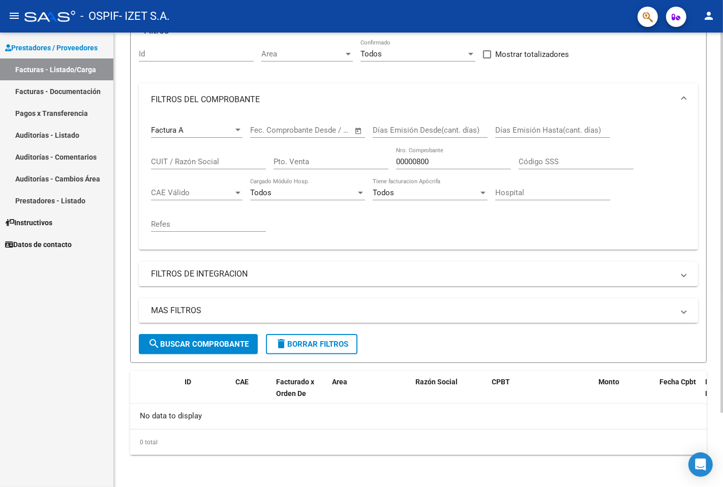
scroll to position [89, 0]
click at [191, 343] on span "search Buscar Comprobante" at bounding box center [198, 344] width 101 height 9
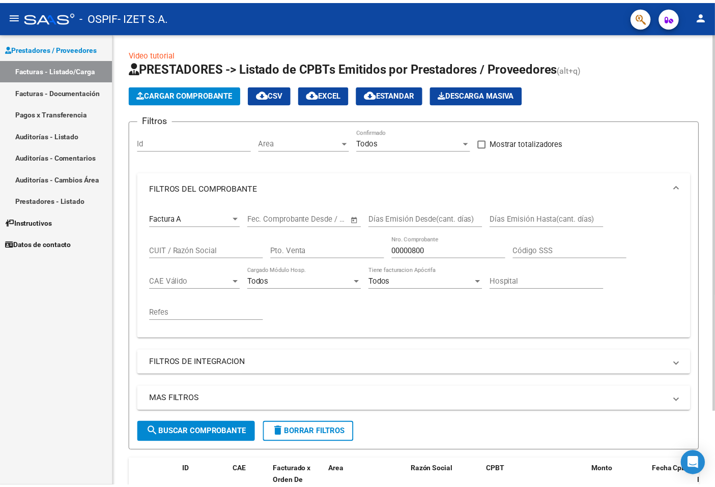
scroll to position [0, 0]
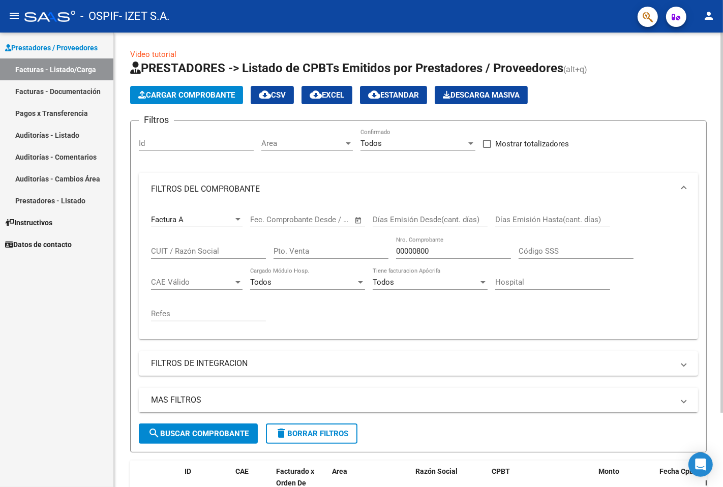
click at [215, 98] on span "Cargar Comprobante" at bounding box center [186, 95] width 97 height 9
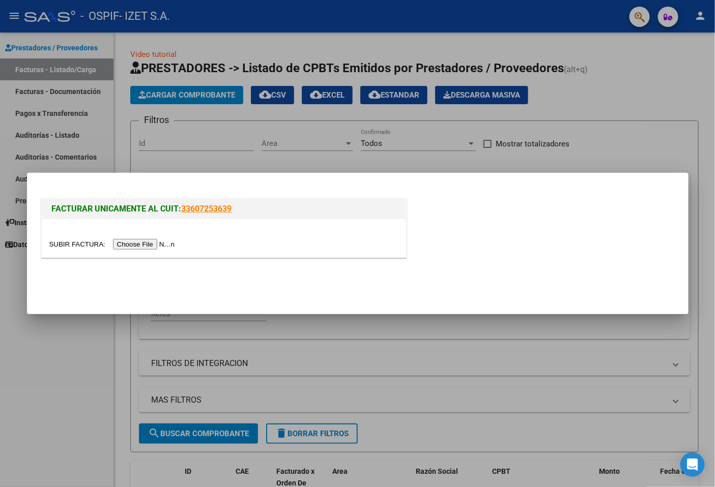
click at [153, 246] on input "file" at bounding box center [113, 244] width 129 height 11
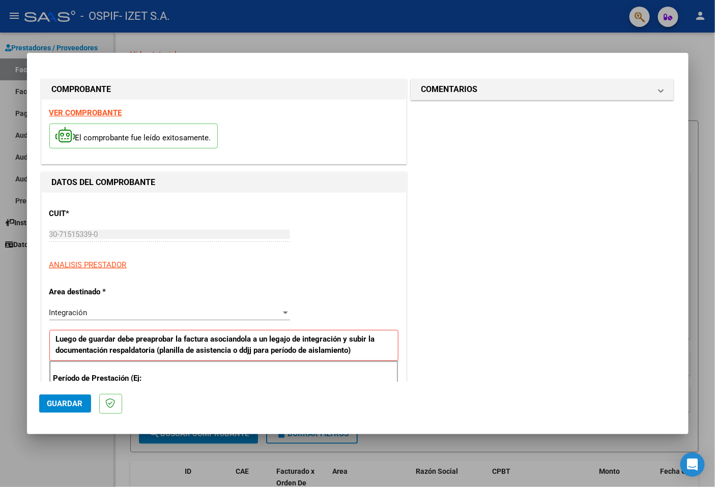
scroll to position [113, 0]
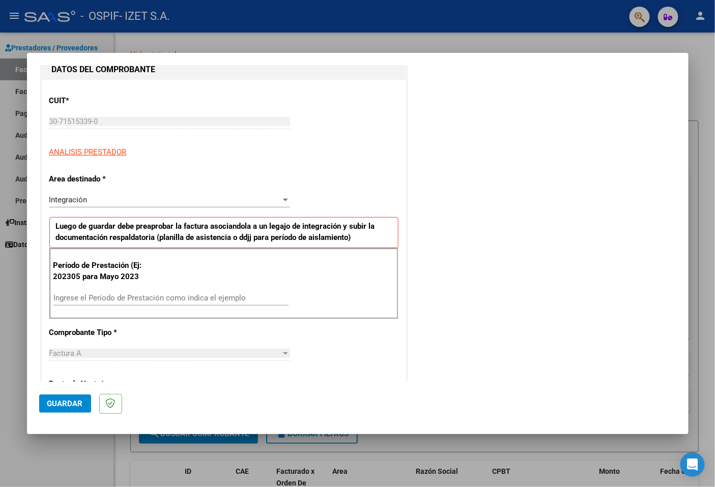
click at [92, 303] on div "Ingrese el Período de Prestación como indica el ejemplo" at bounding box center [170, 298] width 235 height 15
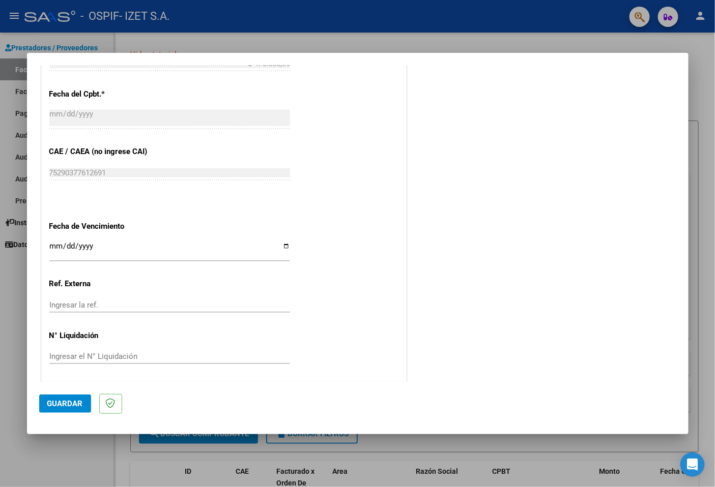
scroll to position [559, 0]
type input "202507"
click at [46, 409] on button "Guardar" at bounding box center [65, 404] width 52 height 18
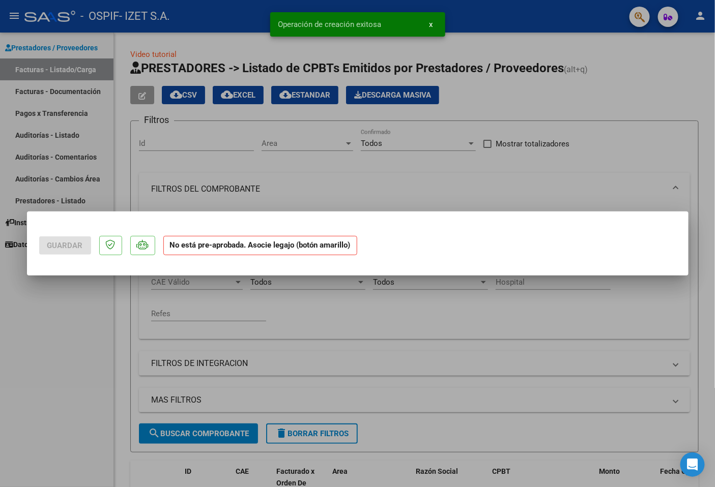
scroll to position [0, 0]
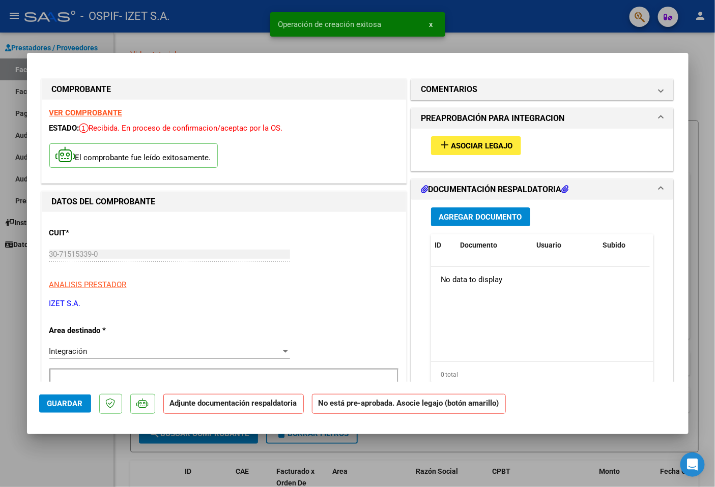
click at [496, 146] on span "Asociar Legajo" at bounding box center [482, 145] width 62 height 9
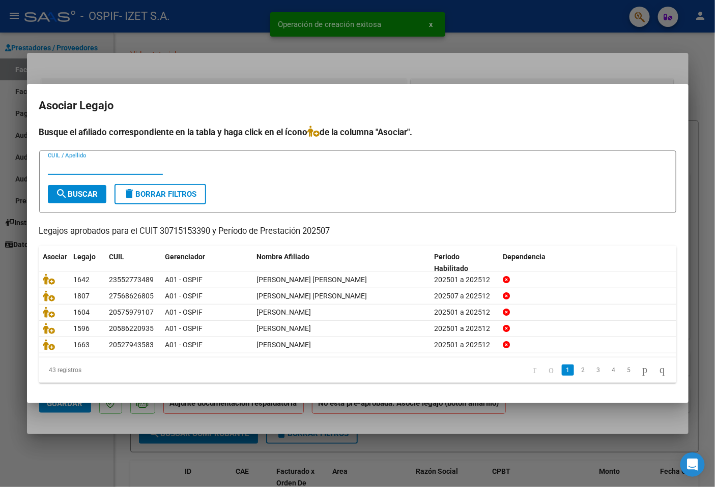
click at [109, 166] on input "CUIL / Apellido" at bounding box center [105, 166] width 115 height 9
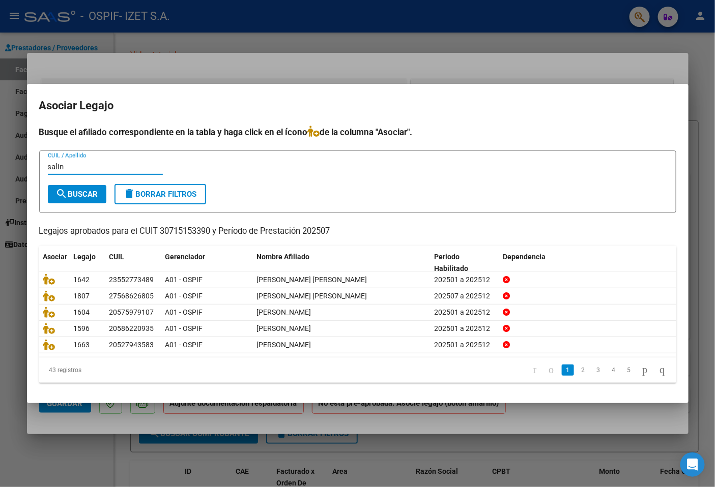
type input "salin"
click at [90, 198] on span "search Buscar" at bounding box center [77, 194] width 42 height 9
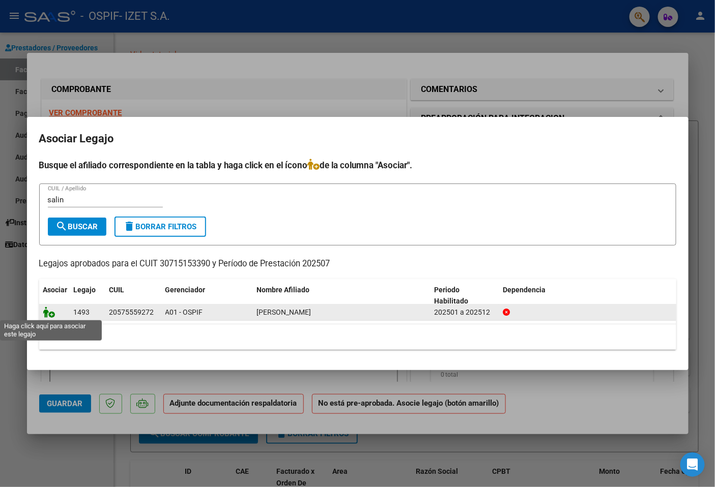
click at [52, 314] on icon at bounding box center [49, 312] width 12 height 11
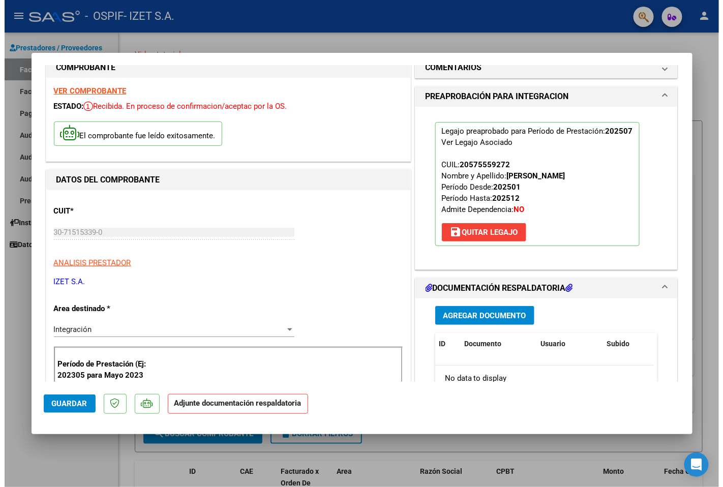
scroll to position [56, 0]
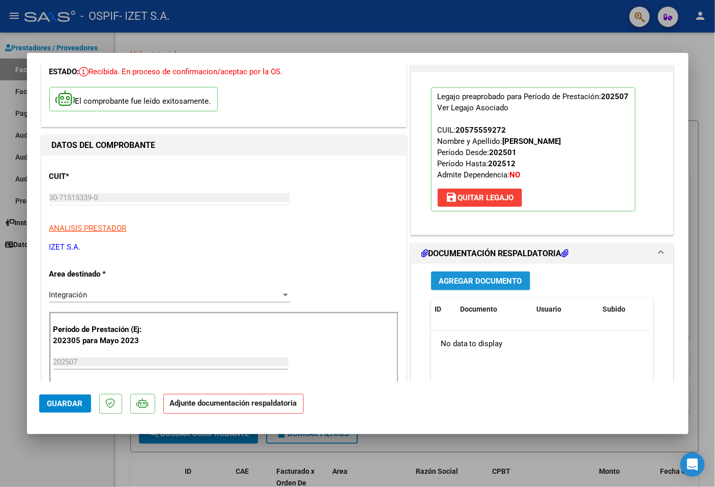
click at [461, 282] on span "Agregar Documento" at bounding box center [480, 281] width 83 height 9
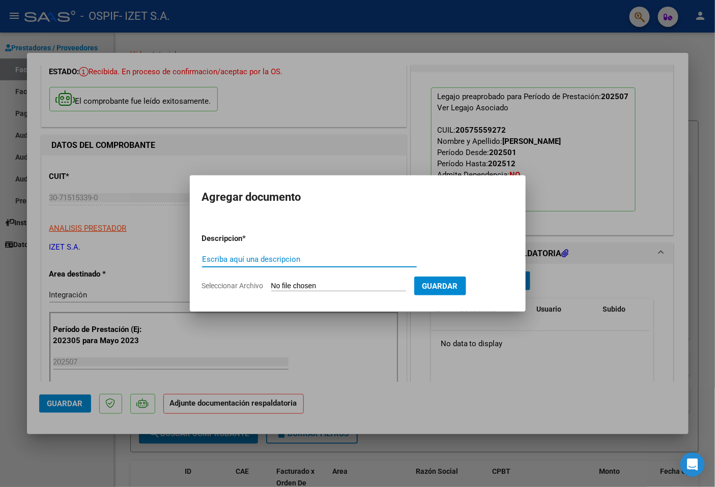
click at [255, 256] on input "Escriba aquí una descripcion" at bounding box center [309, 259] width 215 height 9
type input "autorizacion"
click at [365, 283] on input "Seleccionar Archivo" at bounding box center [338, 287] width 135 height 10
type input "C:\fakepath\57555927_SALINA_5_202503131124210.pdf"
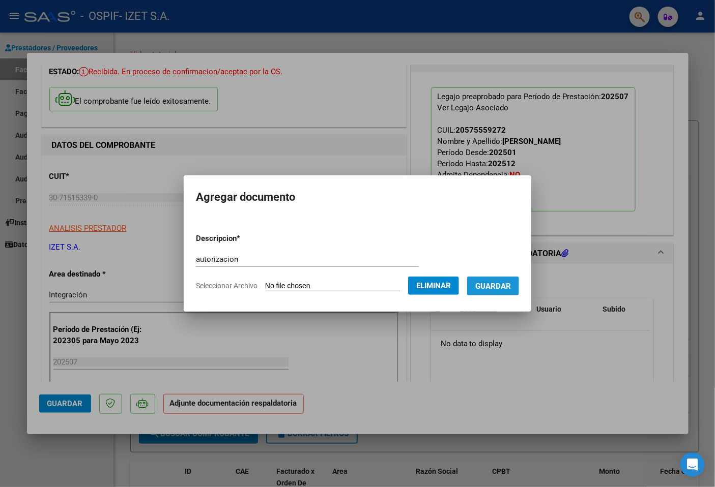
click at [519, 284] on button "Guardar" at bounding box center [493, 286] width 52 height 19
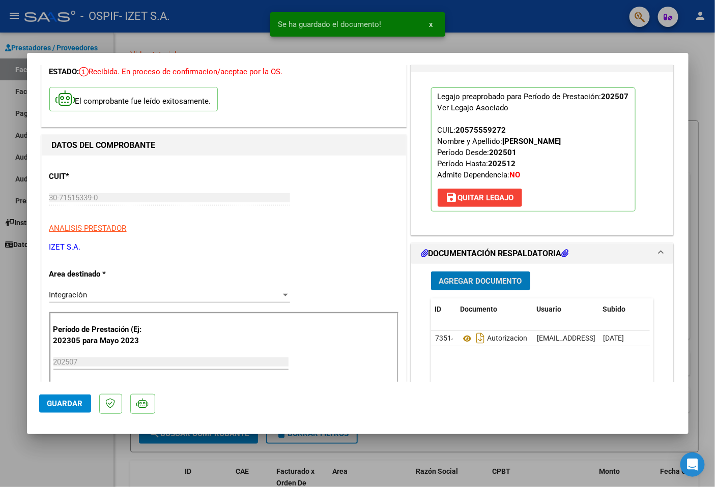
click at [494, 277] on span "Agregar Documento" at bounding box center [480, 281] width 83 height 9
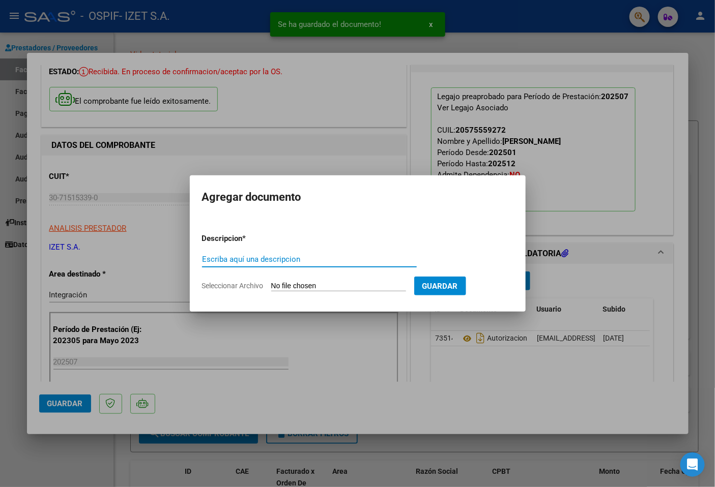
click at [241, 260] on input "Escriba aquí una descripcion" at bounding box center [309, 259] width 215 height 9
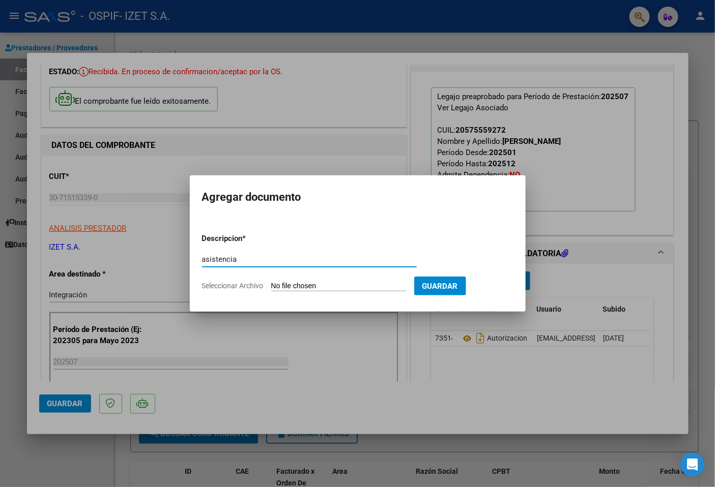
type input "asistencia"
click at [294, 288] on input "Seleccionar Archivo" at bounding box center [338, 287] width 135 height 10
type input "C:\fakepath\PLANILLA_57555927_SALINA_202507211155140.pdf"
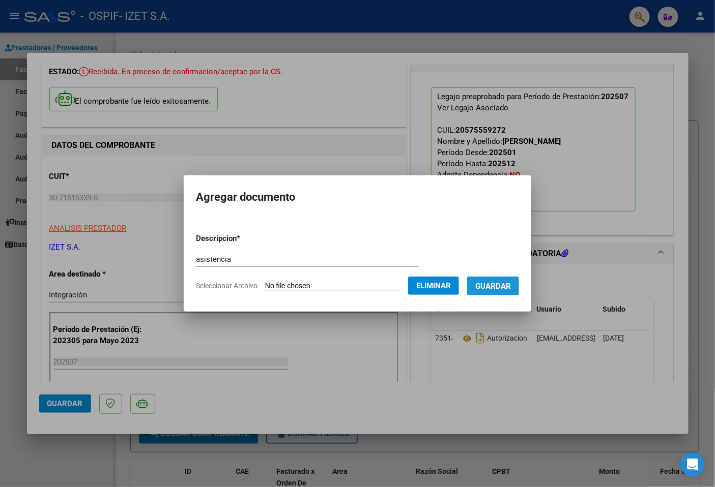
click at [507, 291] on button "Guardar" at bounding box center [493, 286] width 52 height 19
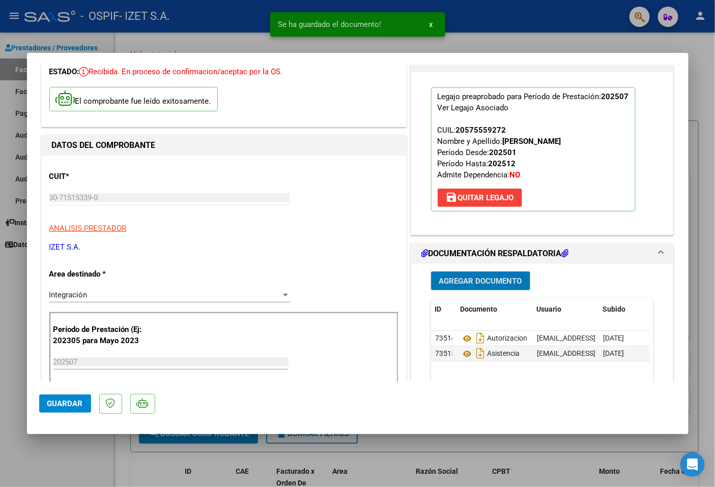
click at [79, 407] on span "Guardar" at bounding box center [65, 403] width 36 height 9
click at [53, 477] on div at bounding box center [357, 243] width 715 height 487
type input "$ 0,00"
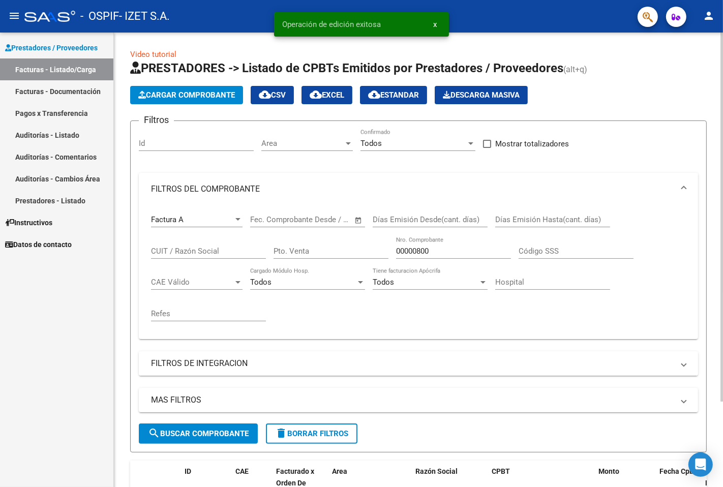
scroll to position [105, 0]
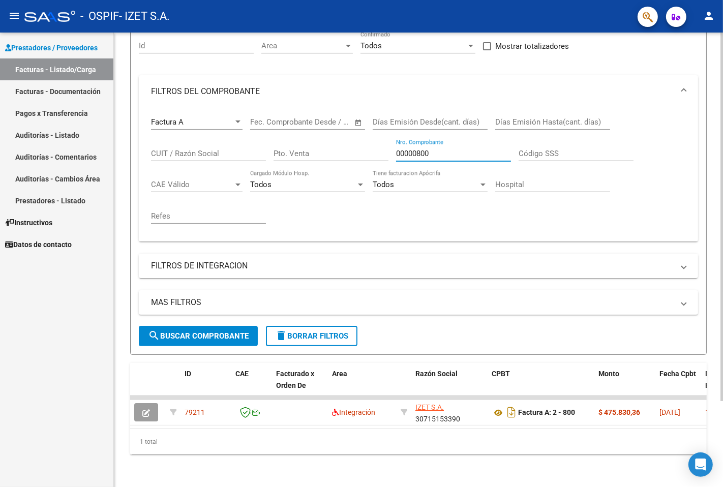
drag, startPoint x: 434, startPoint y: 150, endPoint x: 326, endPoint y: 138, distance: 109.1
click at [338, 141] on div "Factura A Comprobante Tipo Start date – End date Fec. Comprobante Desde / Hasta…" at bounding box center [418, 171] width 535 height 126
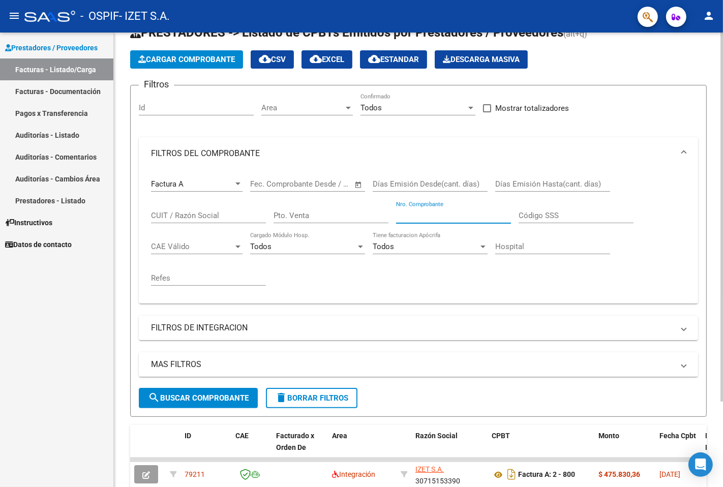
scroll to position [0, 0]
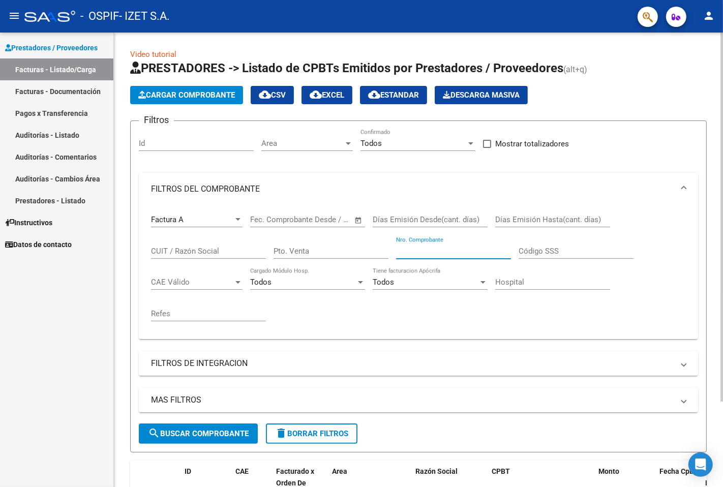
paste input "00000801"
type input "00000801"
click at [217, 434] on span "search Buscar Comprobante" at bounding box center [198, 433] width 101 height 9
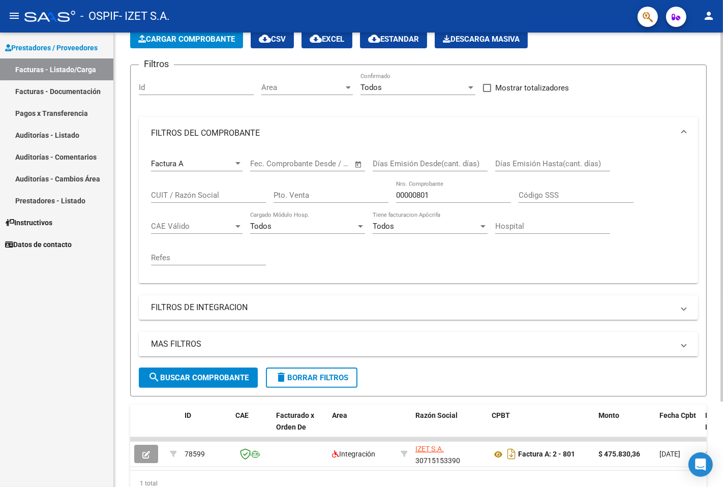
scroll to position [105, 0]
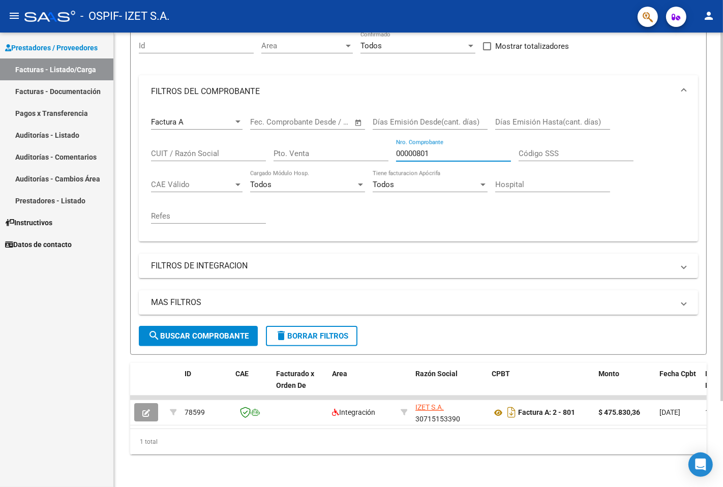
drag, startPoint x: 434, startPoint y: 142, endPoint x: 340, endPoint y: 131, distance: 95.3
click at [340, 131] on div "Factura A Comprobante Tipo Start date – End date Fec. Comprobante Desde / Hasta…" at bounding box center [418, 171] width 535 height 126
paste input "00000802"
type input "00000802"
click at [200, 333] on button "search Buscar Comprobante" at bounding box center [198, 336] width 119 height 20
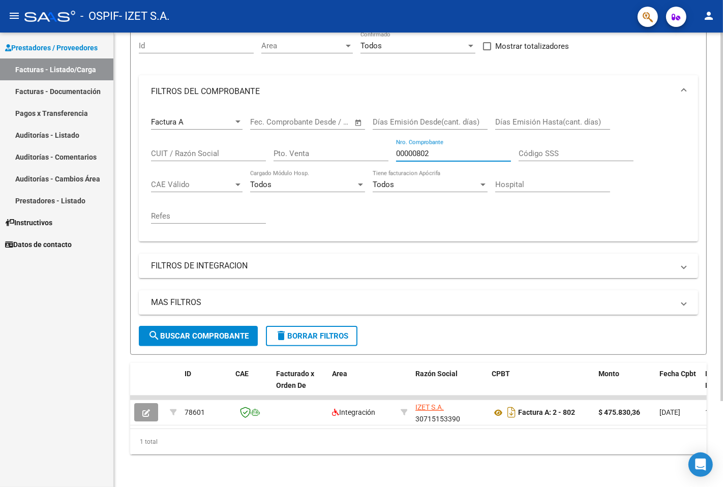
drag, startPoint x: 447, startPoint y: 148, endPoint x: 395, endPoint y: 143, distance: 52.1
click at [395, 143] on div "Factura A Comprobante Tipo Start date – End date Fec. Comprobante Desde / Hasta…" at bounding box center [418, 171] width 535 height 126
paste input "00000803"
type input "00000803"
click at [209, 332] on span "search Buscar Comprobante" at bounding box center [198, 336] width 101 height 9
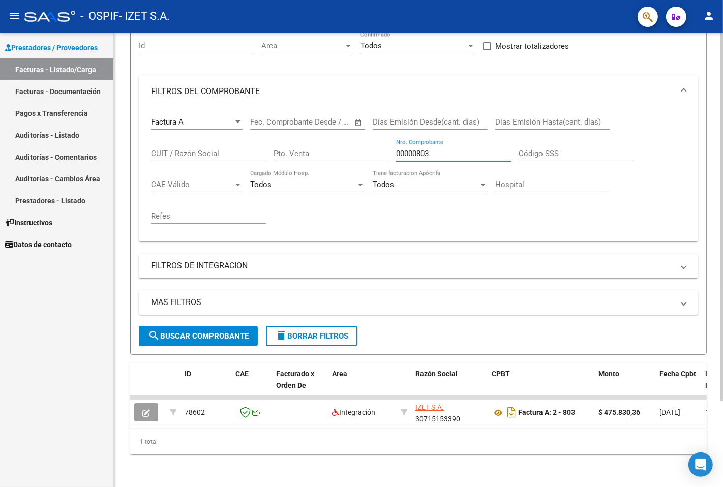
drag, startPoint x: 434, startPoint y: 145, endPoint x: 379, endPoint y: 143, distance: 56.0
click at [379, 143] on div "Factura A Comprobante Tipo Start date – End date Fec. Comprobante Desde / Hasta…" at bounding box center [418, 171] width 535 height 126
paste input "00000804"
type input "00000804"
click at [235, 332] on span "search Buscar Comprobante" at bounding box center [198, 336] width 101 height 9
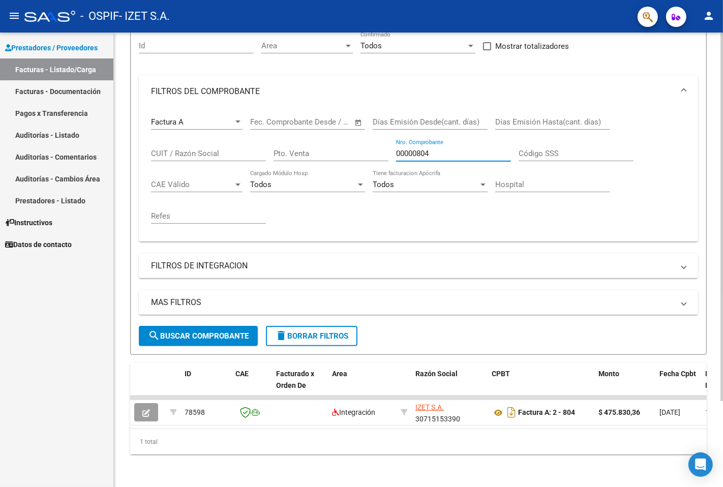
drag, startPoint x: 360, startPoint y: 136, endPoint x: 343, endPoint y: 133, distance: 16.5
click at [343, 133] on div "Factura A Comprobante Tipo Start date – End date Fec. Comprobante Desde / Hasta…" at bounding box center [418, 171] width 535 height 126
paste input "00000805"
type input "00000805"
click at [473, 260] on mat-panel-title "FILTROS DE INTEGRACION" at bounding box center [412, 265] width 523 height 11
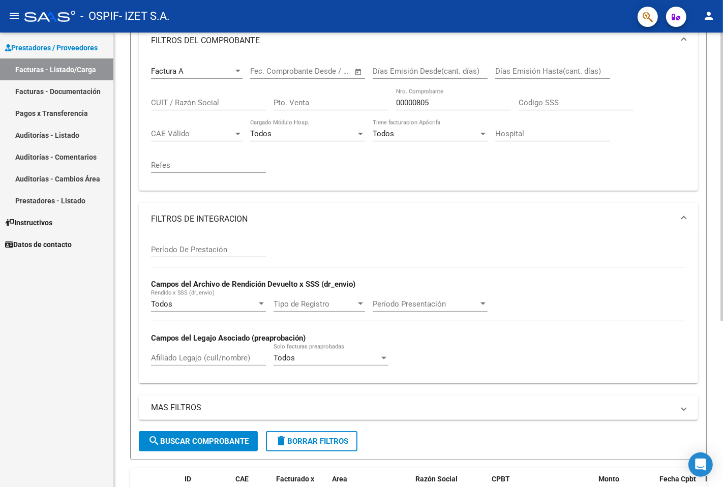
scroll to position [37, 0]
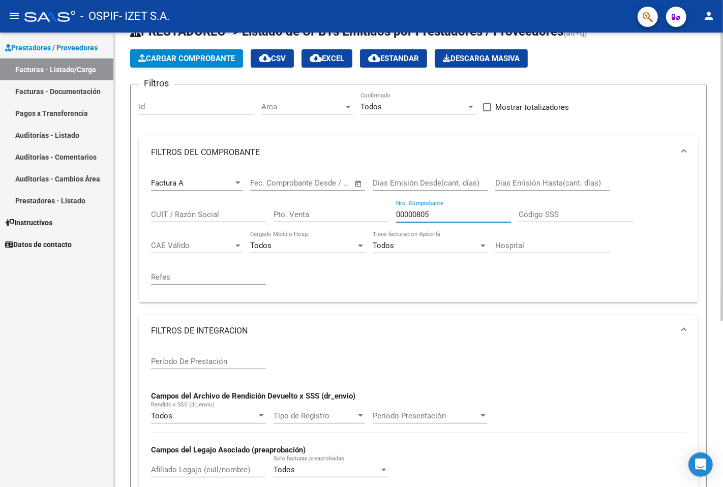
drag, startPoint x: 365, startPoint y: 209, endPoint x: 322, endPoint y: 201, distance: 43.3
click at [327, 201] on div "Factura A Comprobante Tipo Start date – End date Fec. Comprobante Desde / Hasta…" at bounding box center [418, 232] width 535 height 126
paste input "00000805"
type input "00000805"
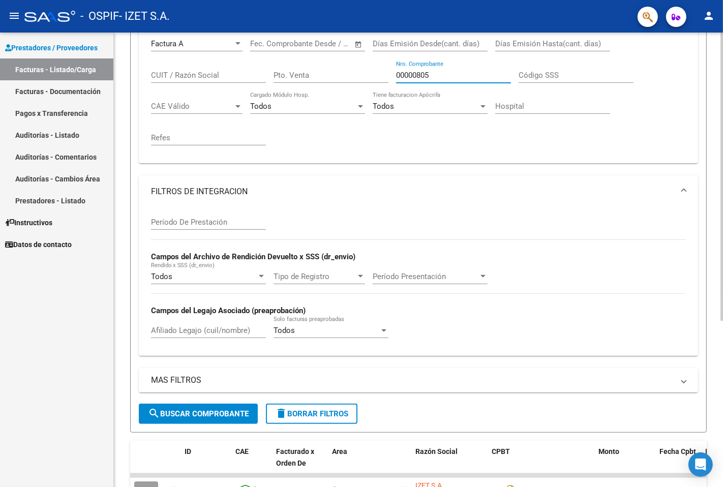
scroll to position [263, 0]
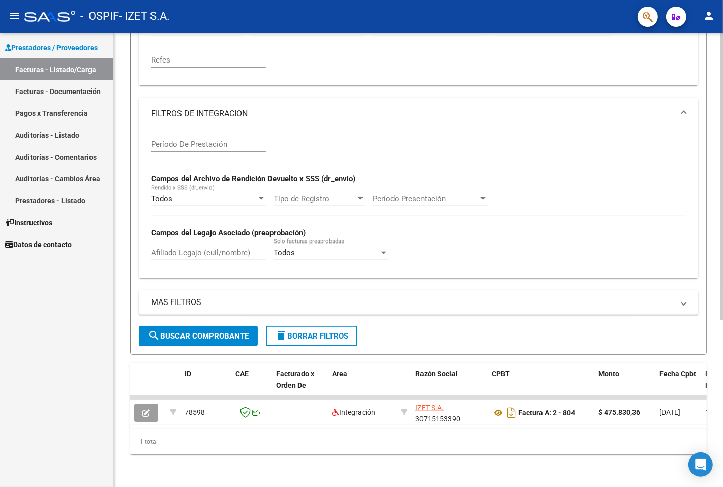
click at [198, 334] on button "search Buscar Comprobante" at bounding box center [198, 336] width 119 height 20
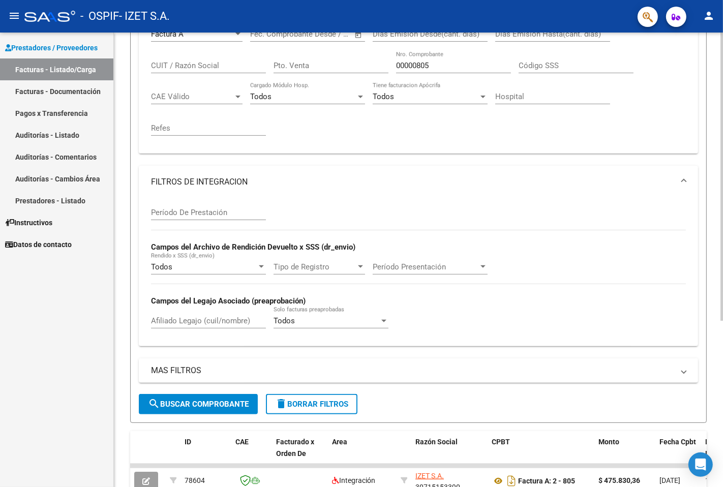
scroll to position [93, 0]
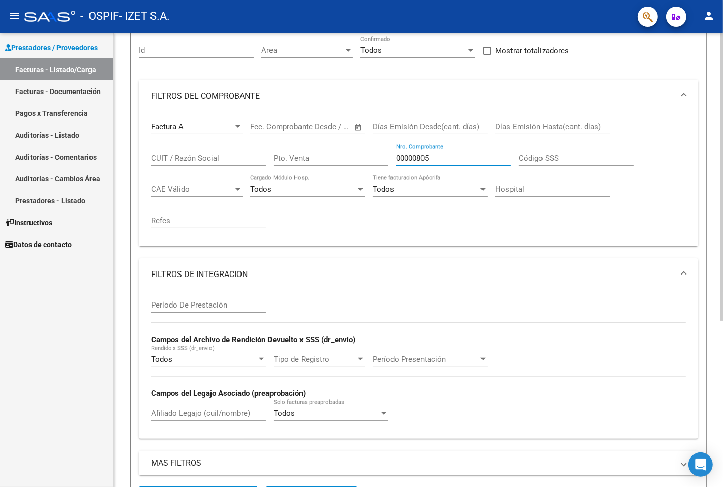
drag, startPoint x: 433, startPoint y: 156, endPoint x: 334, endPoint y: 148, distance: 99.6
click at [335, 148] on div "Factura A Comprobante Tipo Start date – End date Fec. Comprobante Desde / Hasta…" at bounding box center [418, 175] width 535 height 126
paste input "00000806"
type input "00000806"
click at [473, 327] on div "Período De Prestación Campos del Archivo de Rendición Devuelto x SSS (dr_envio)…" at bounding box center [418, 361] width 535 height 140
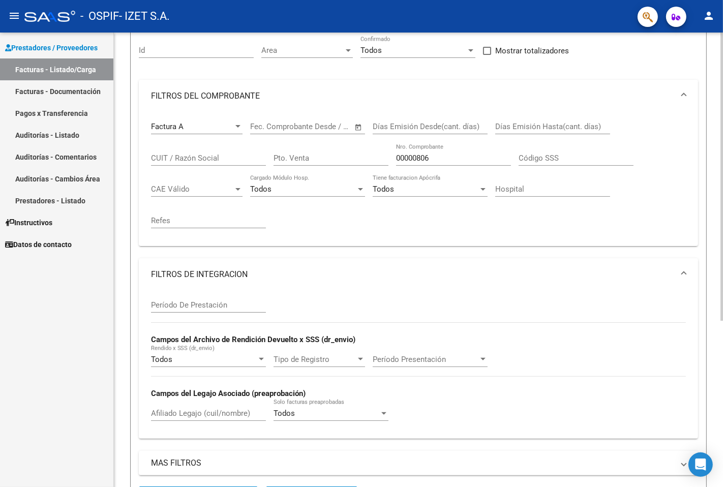
scroll to position [263, 0]
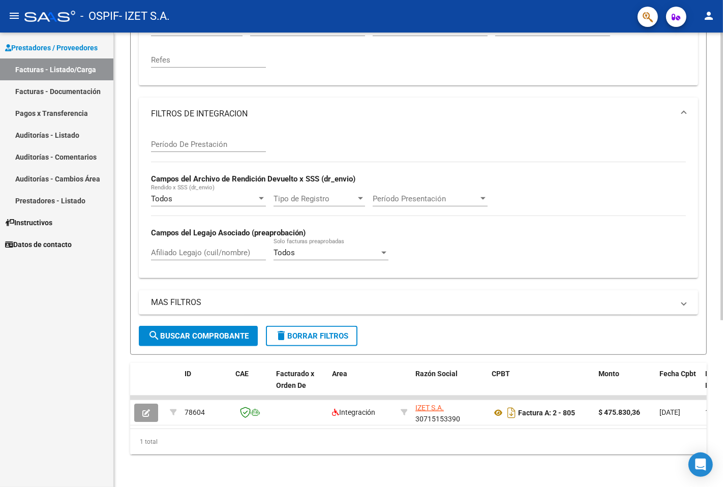
click at [192, 332] on span "search Buscar Comprobante" at bounding box center [198, 336] width 101 height 9
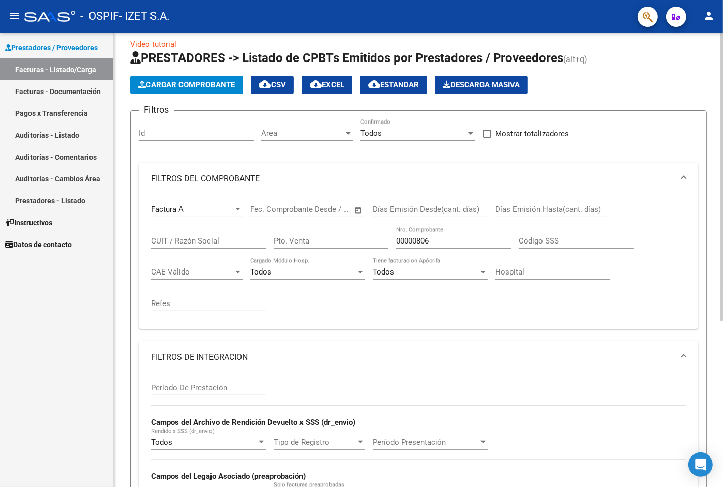
scroll to position [0, 0]
